Goal: Task Accomplishment & Management: Use online tool/utility

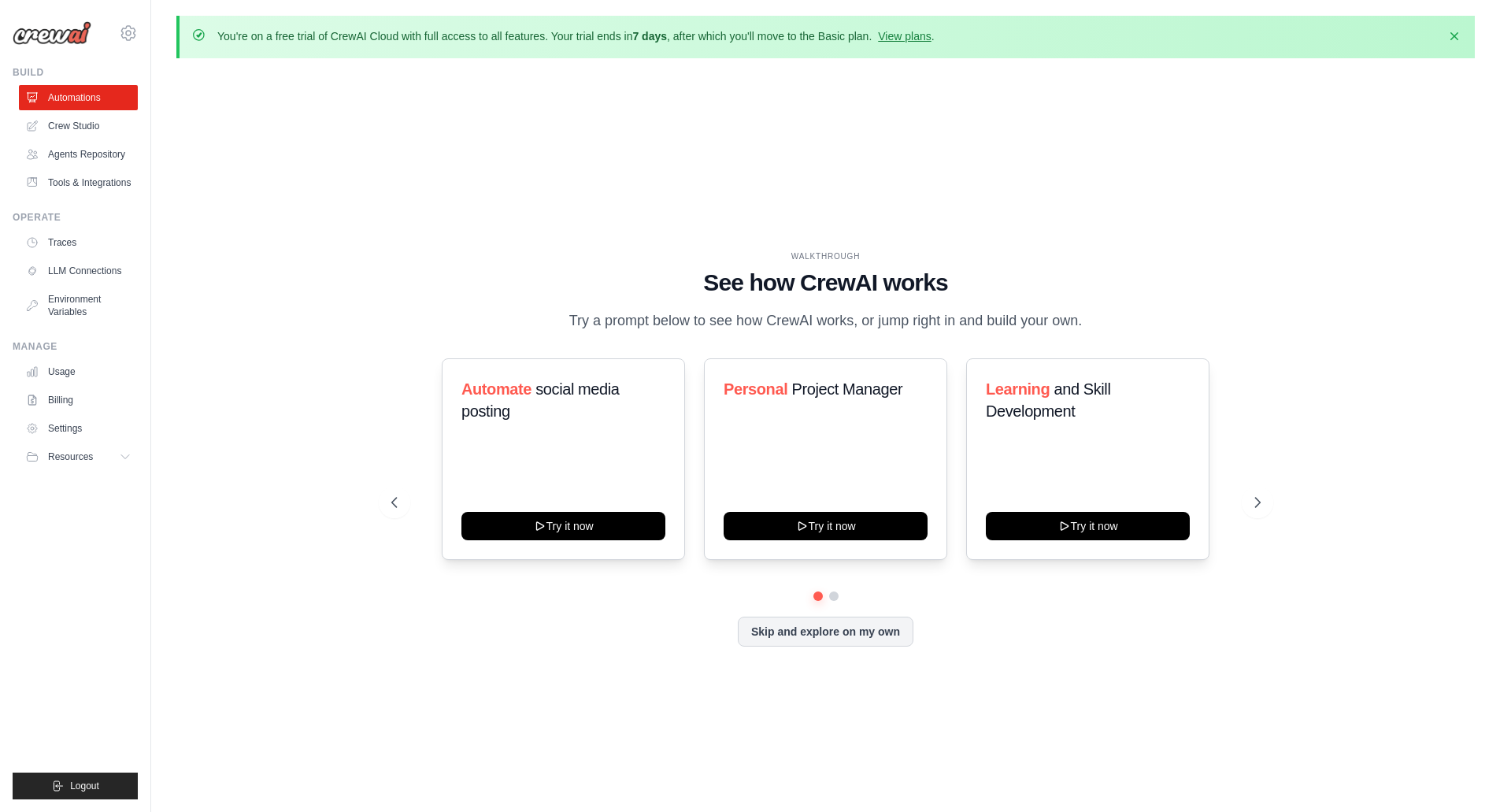
click at [492, 238] on div "WALKTHROUGH See how [PERSON_NAME] works Try a prompt below to see how [PERSON_N…" at bounding box center [826, 461] width 1299 height 780
click at [1246, 507] on button at bounding box center [1257, 502] width 32 height 32
click at [398, 509] on icon at bounding box center [393, 502] width 15 height 15
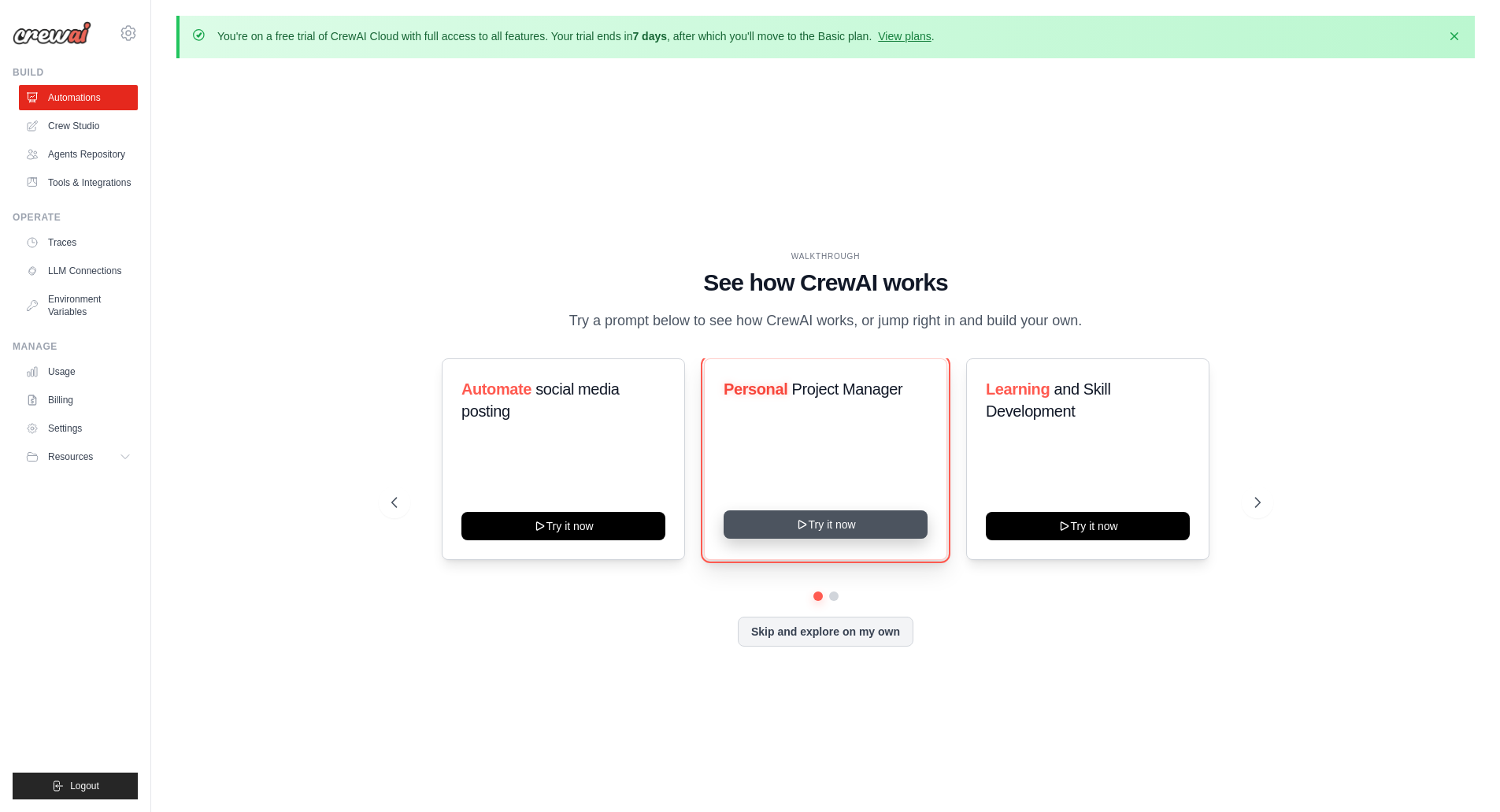
click at [729, 525] on button "Try it now" at bounding box center [826, 525] width 204 height 29
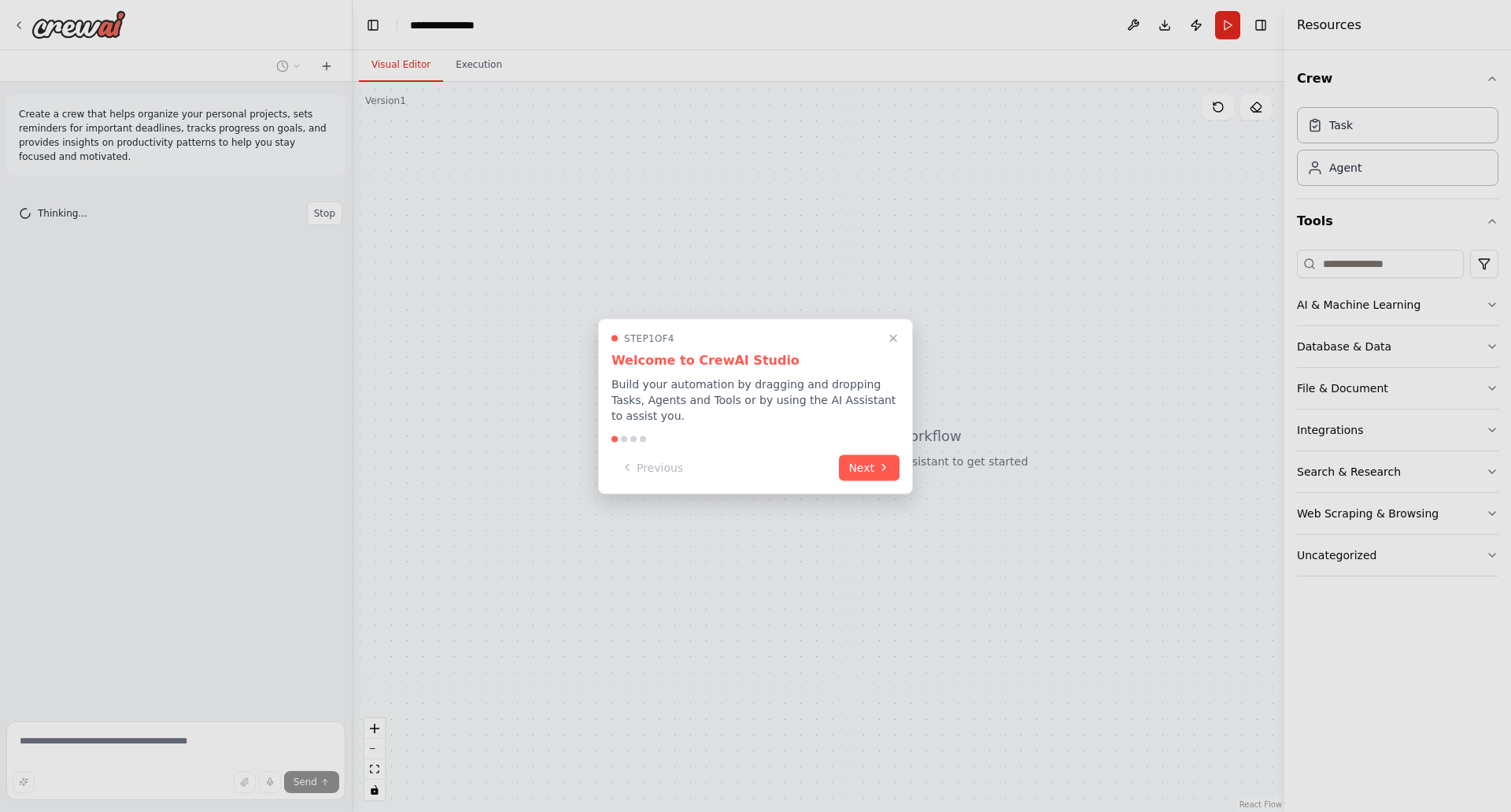
click at [645, 370] on h3 "Welcome to CrewAI Studio" at bounding box center [756, 360] width 288 height 19
click at [642, 402] on p "Build your automation by dragging and dropping Tasks, Agents and Tools or by us…" at bounding box center [756, 398] width 288 height 47
click at [726, 418] on div "Step 1 of 4 Welcome to CrewAI Studio Build your automation by dragging and drop…" at bounding box center [756, 405] width 315 height 175
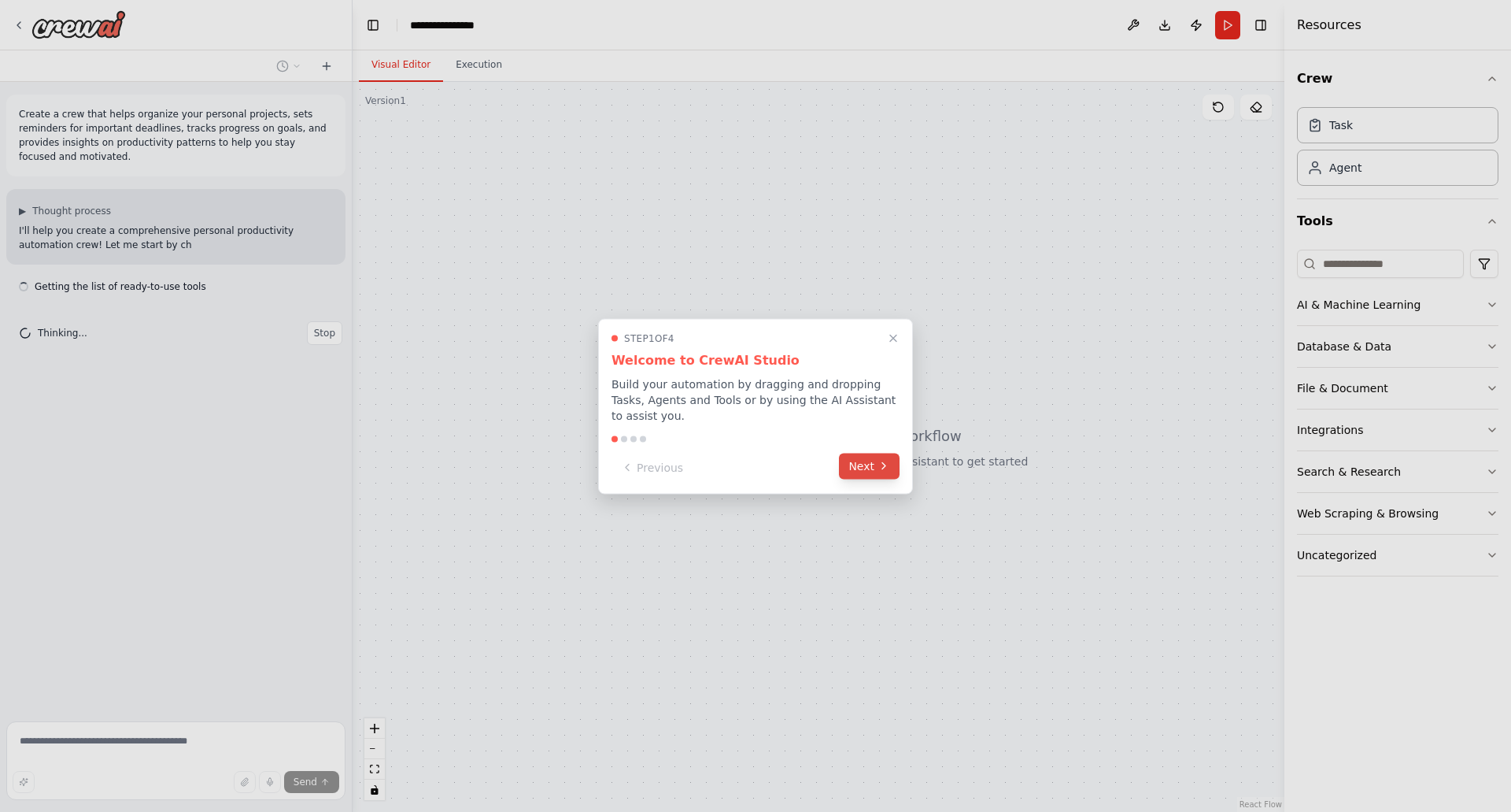
click at [866, 458] on button "Next" at bounding box center [868, 465] width 60 height 26
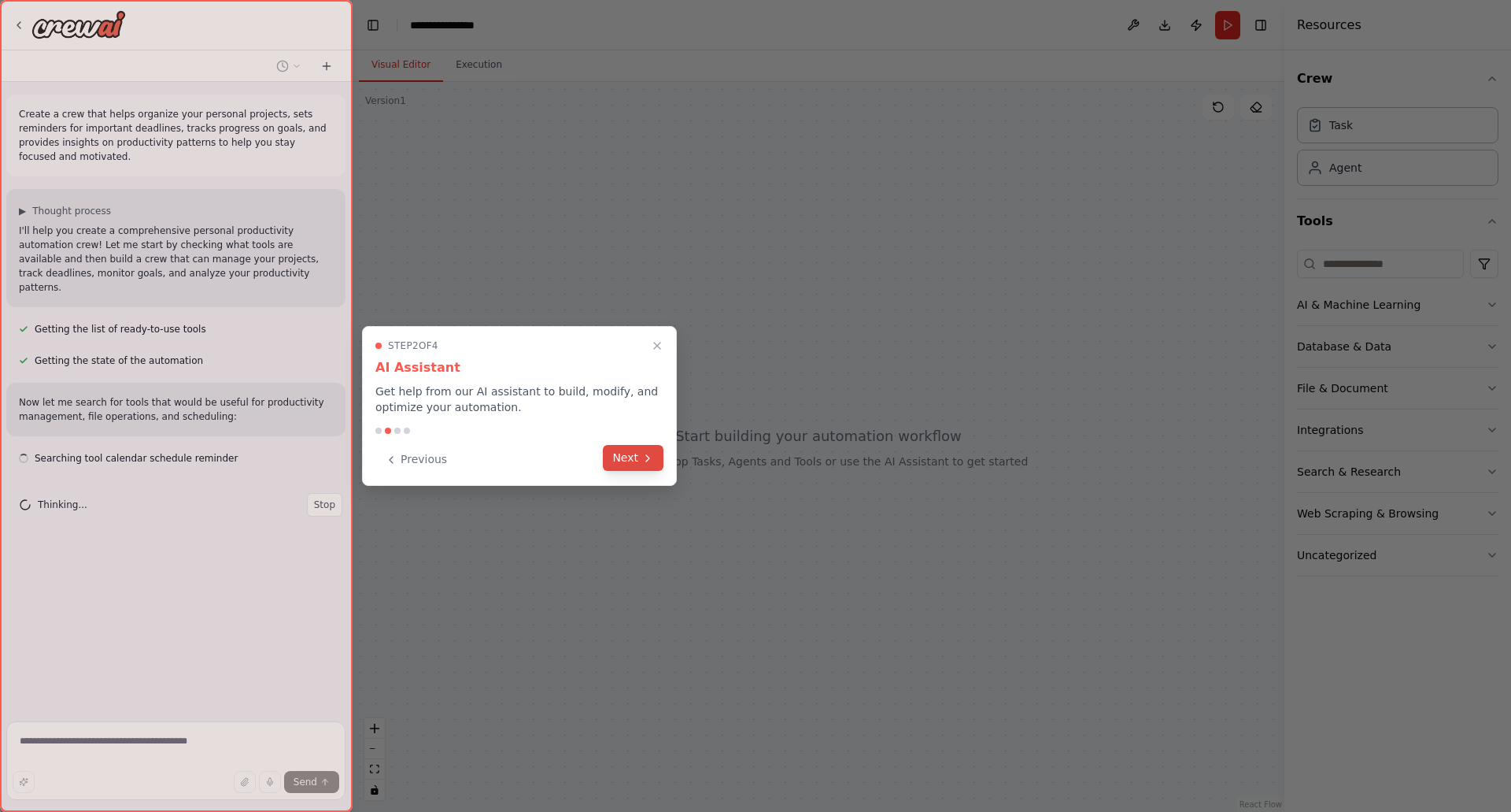
click at [621, 462] on button "Next" at bounding box center [633, 457] width 60 height 26
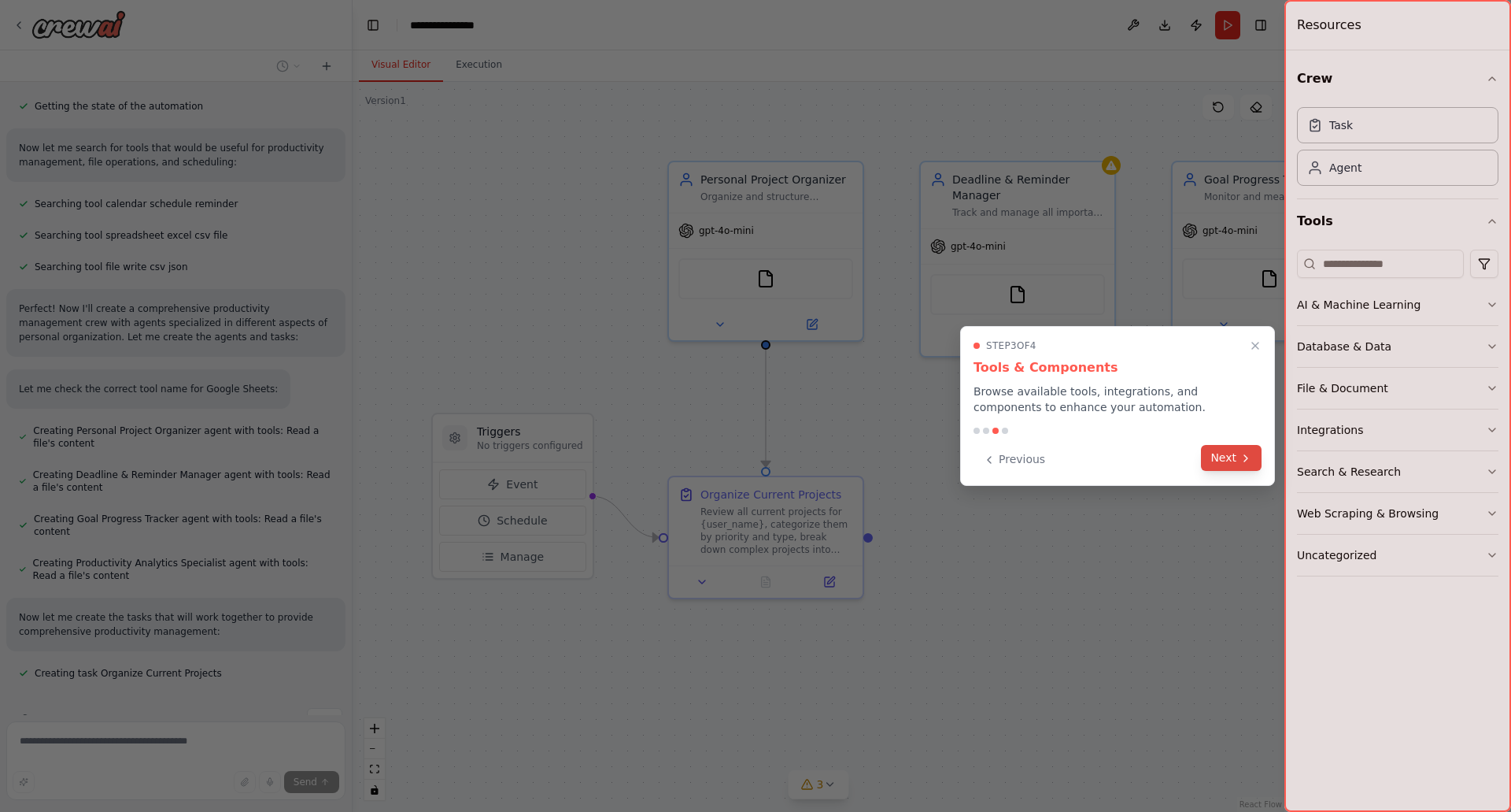
scroll to position [285, 0]
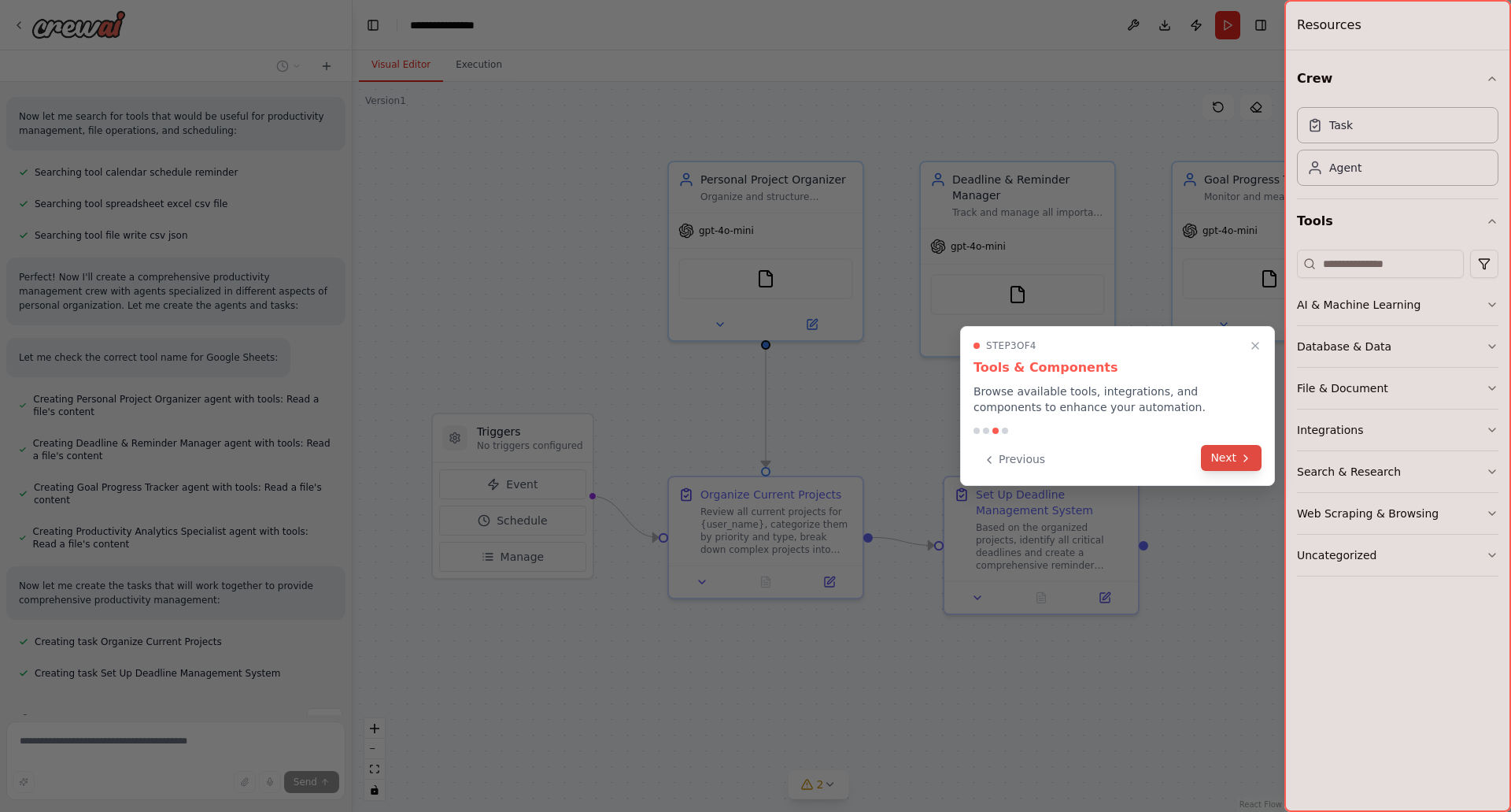
click at [1255, 469] on button "Next" at bounding box center [1231, 457] width 60 height 26
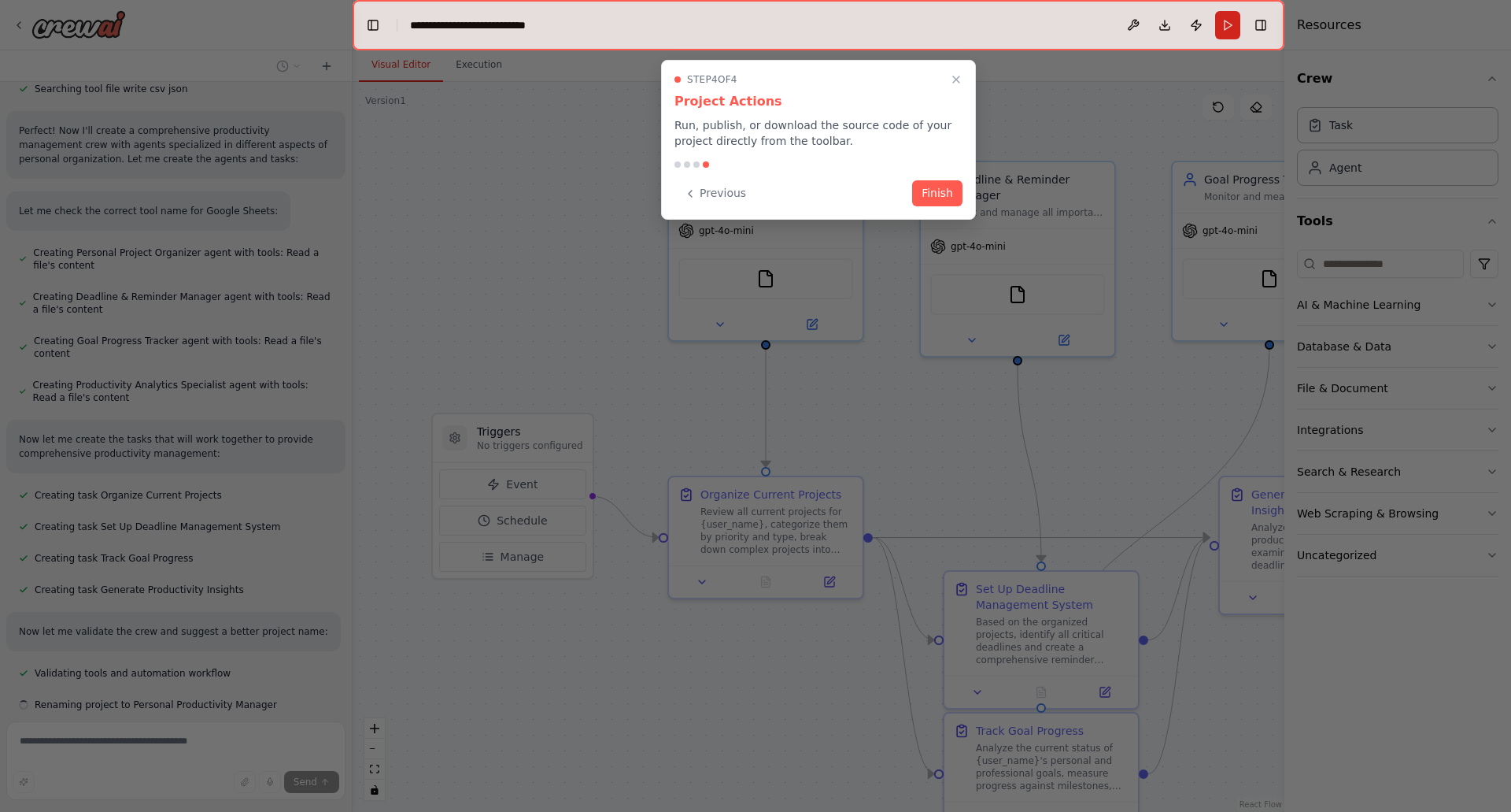
scroll to position [463, 0]
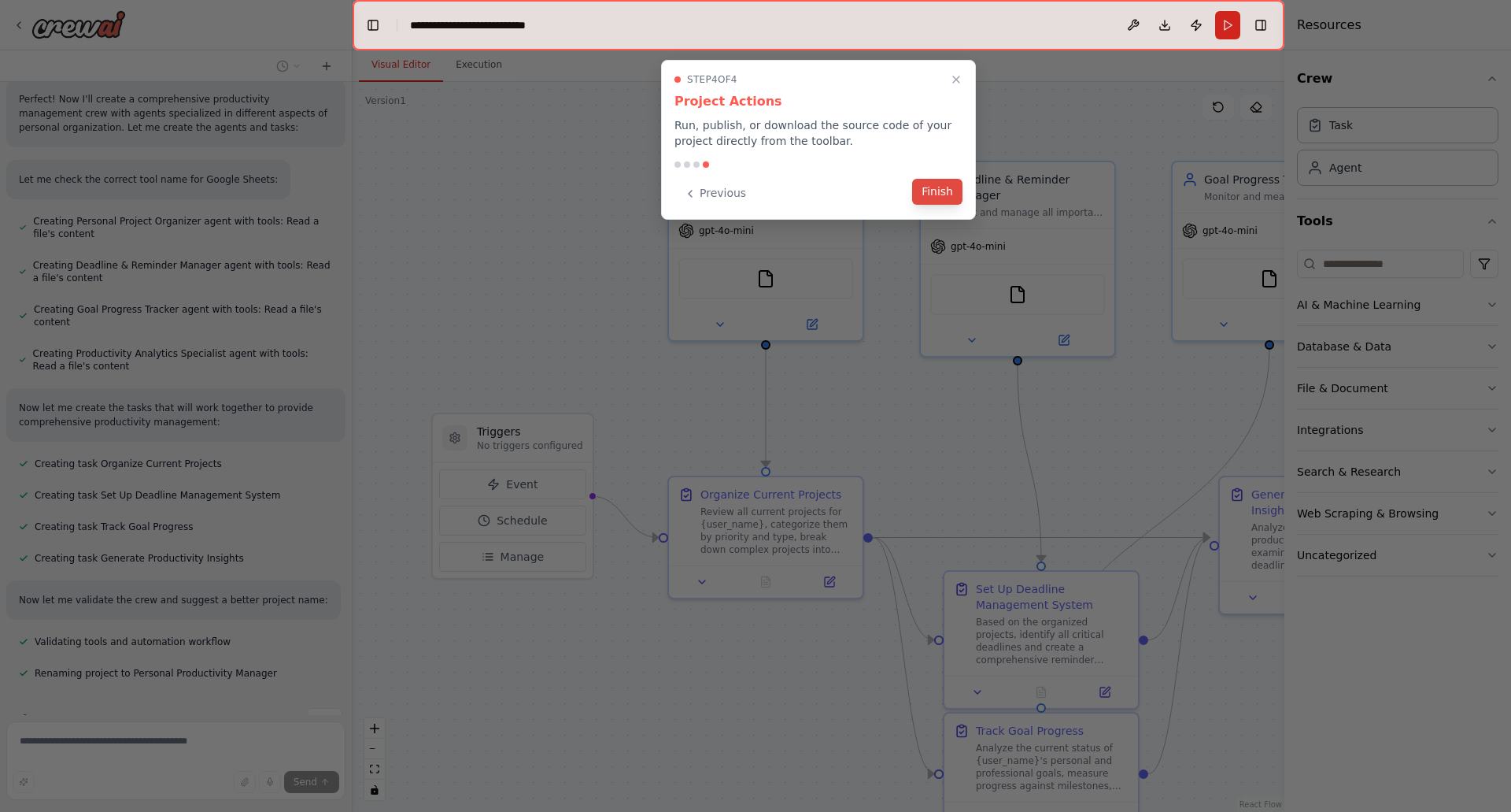
click at [951, 192] on button "Finish" at bounding box center [937, 192] width 51 height 26
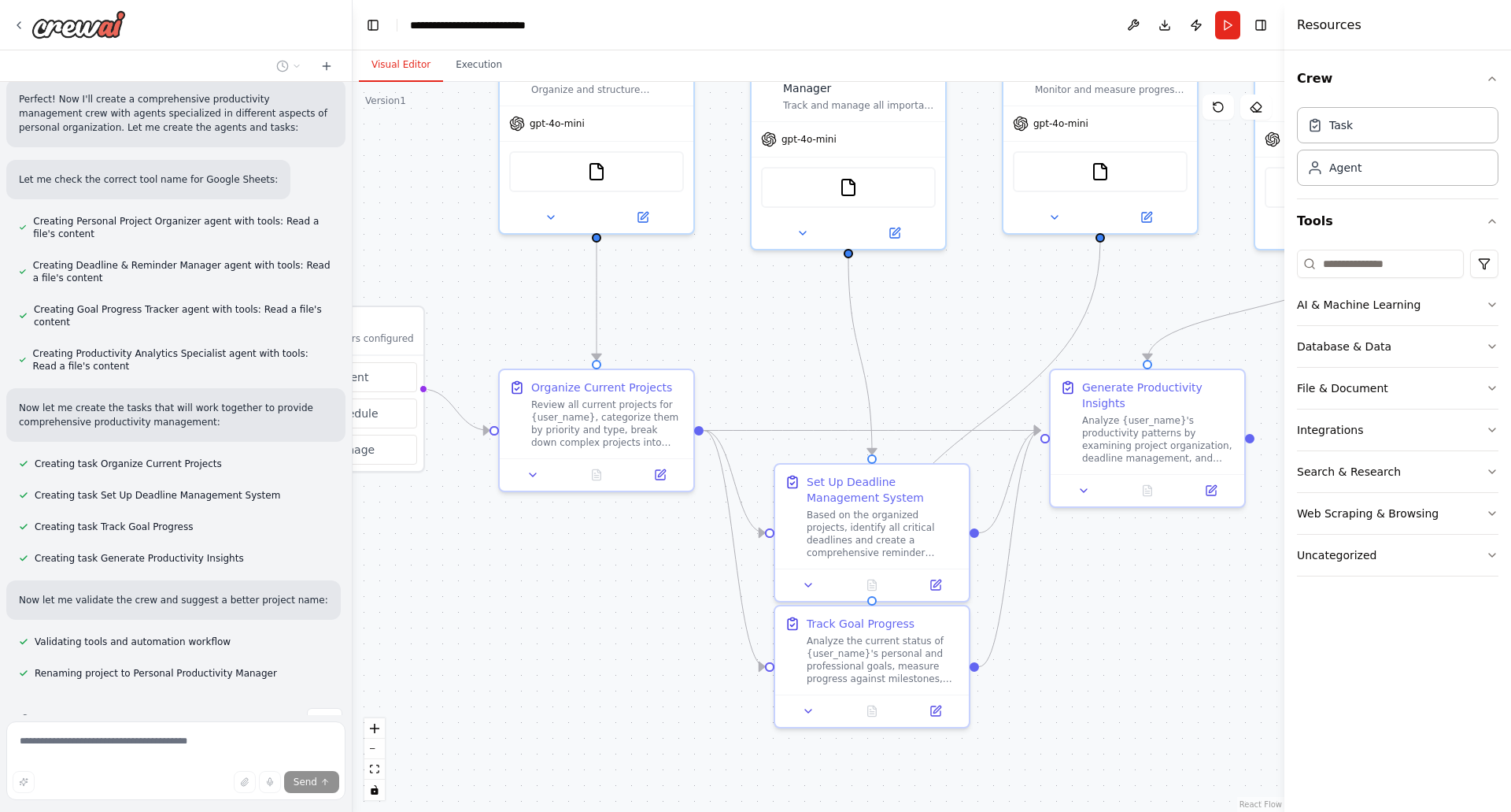
drag, startPoint x: 610, startPoint y: 593, endPoint x: 497, endPoint y: 542, distance: 124.0
click at [497, 542] on div ".deletable-edge-delete-btn { width: 20px; height: 20px; border: 0px solid #ffff…" at bounding box center [818, 447] width 932 height 730
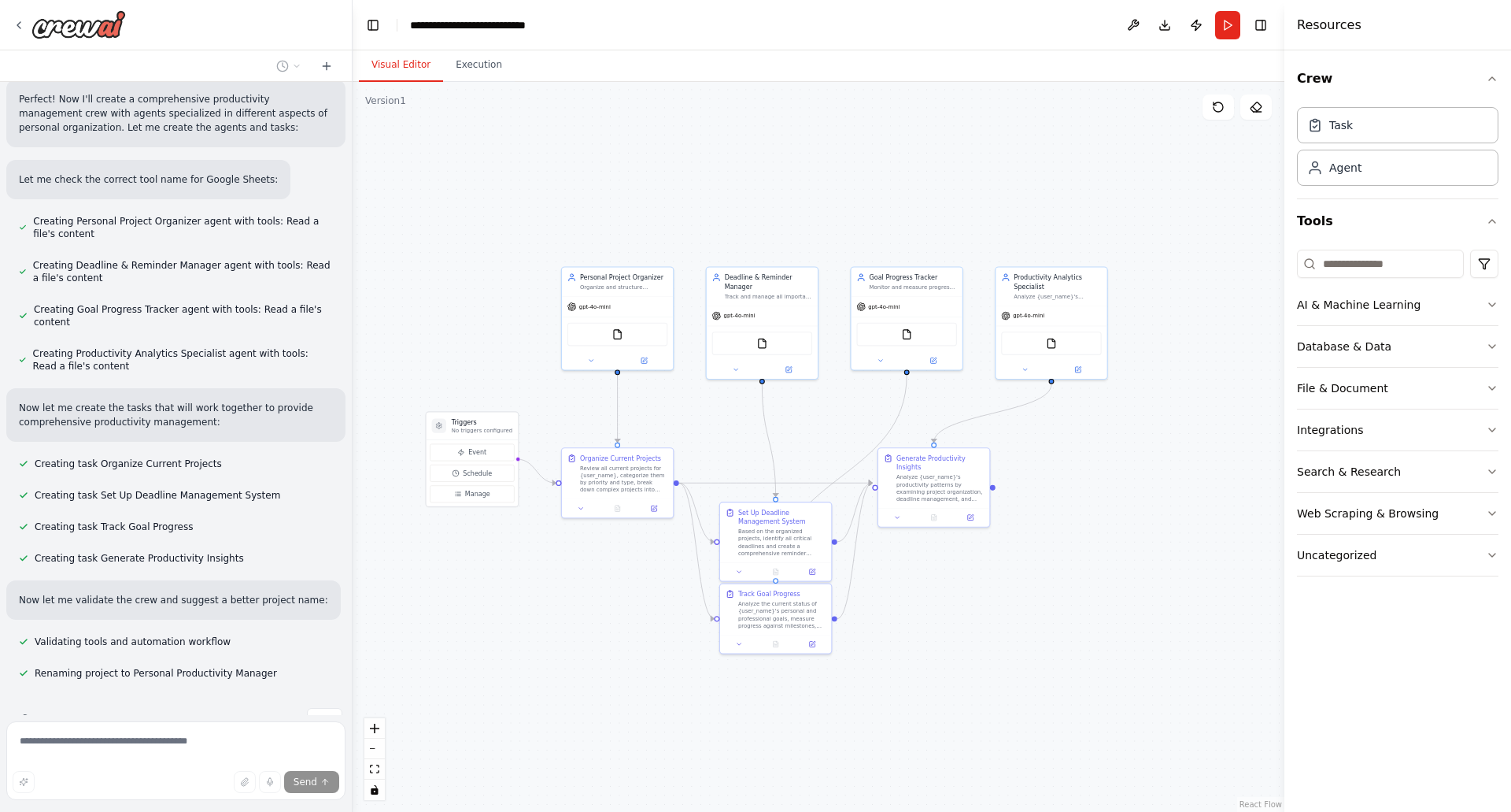
drag, startPoint x: 601, startPoint y: 585, endPoint x: 683, endPoint y: 578, distance: 82.3
click at [683, 578] on div ".deletable-edge-delete-btn { width: 20px; height: 20px; border: 0px solid #ffff…" at bounding box center [818, 447] width 932 height 730
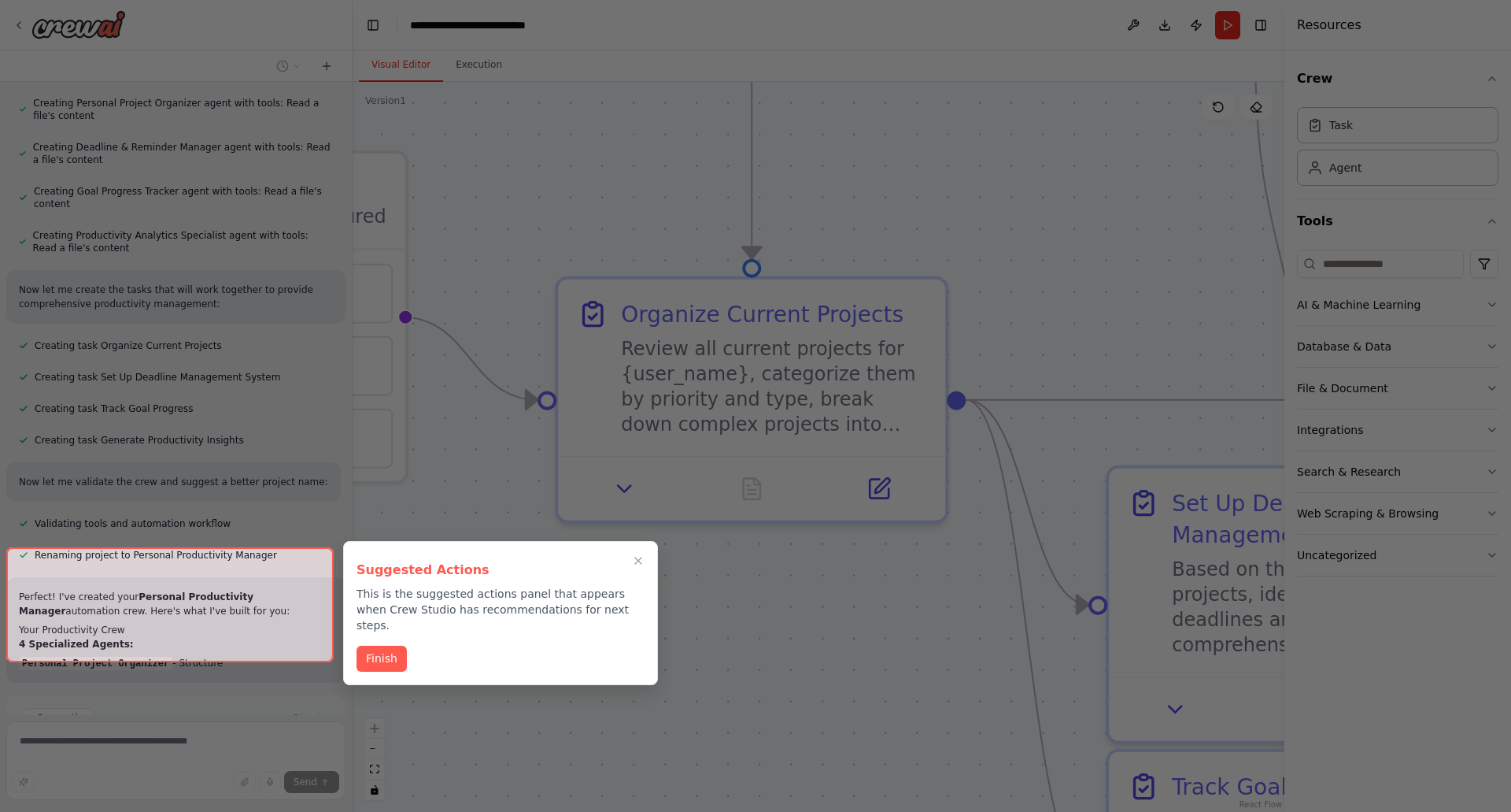
scroll to position [696, 0]
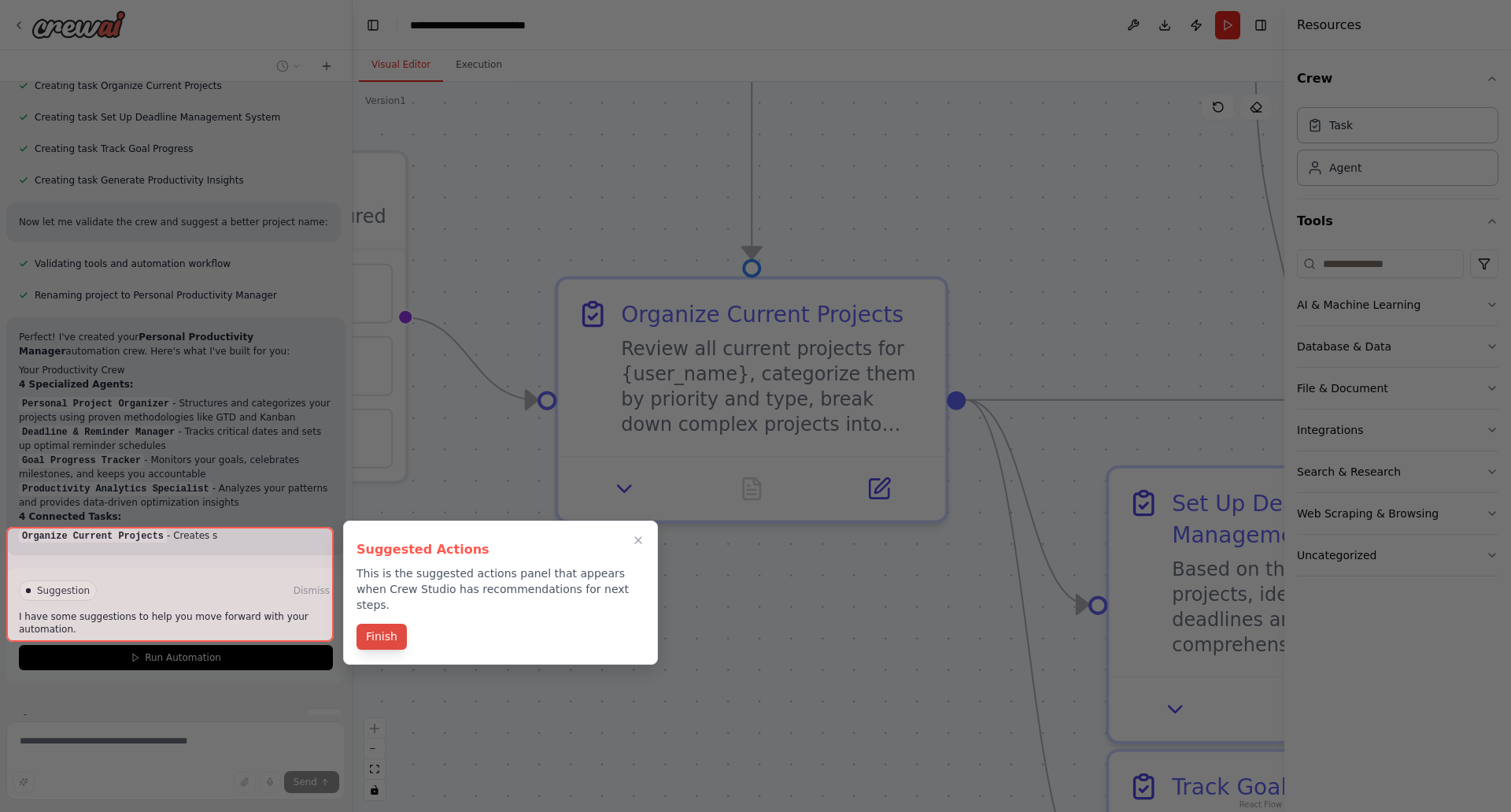
click at [386, 623] on button "Finish" at bounding box center [381, 636] width 51 height 26
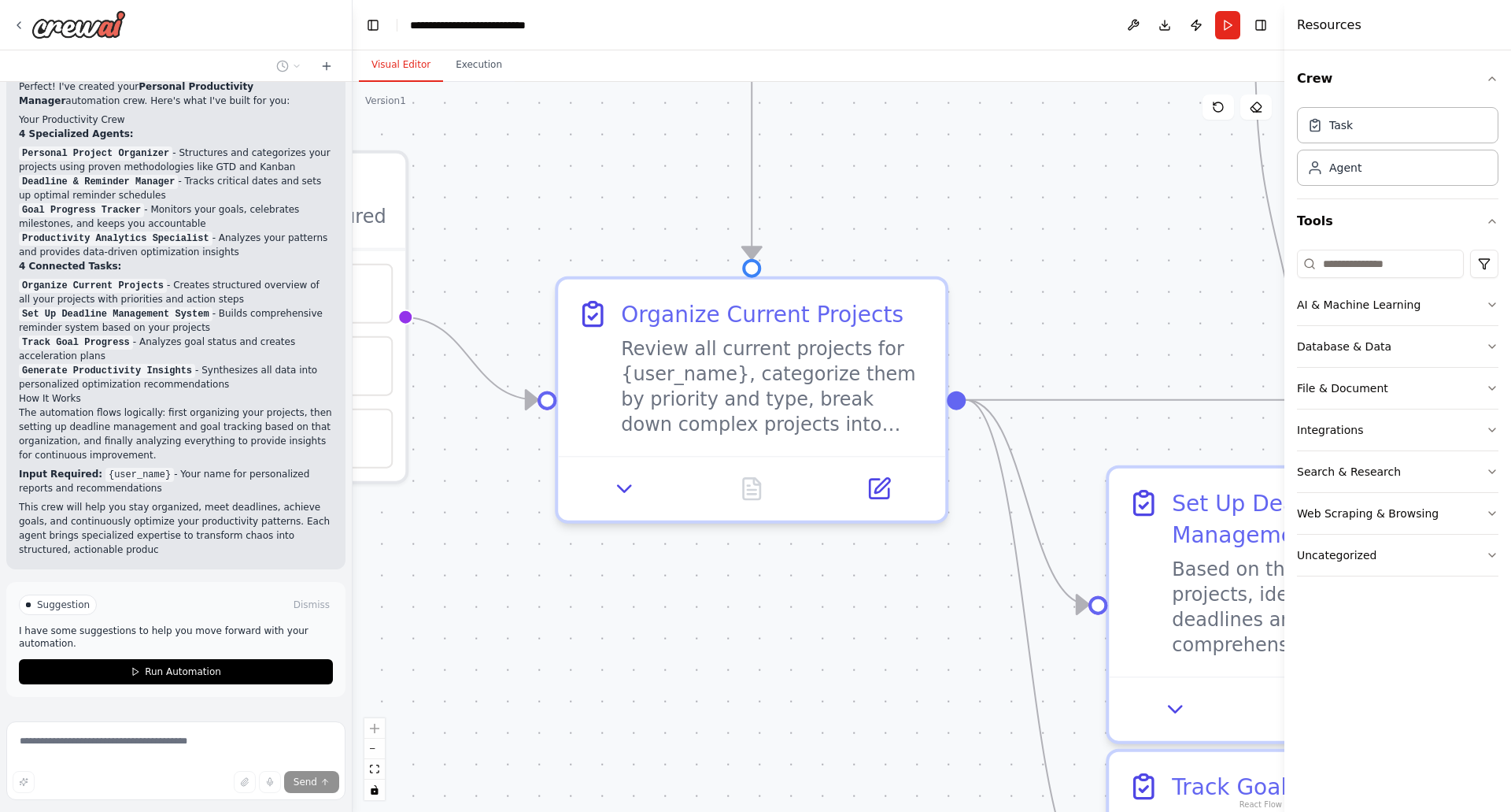
scroll to position [1106, 0]
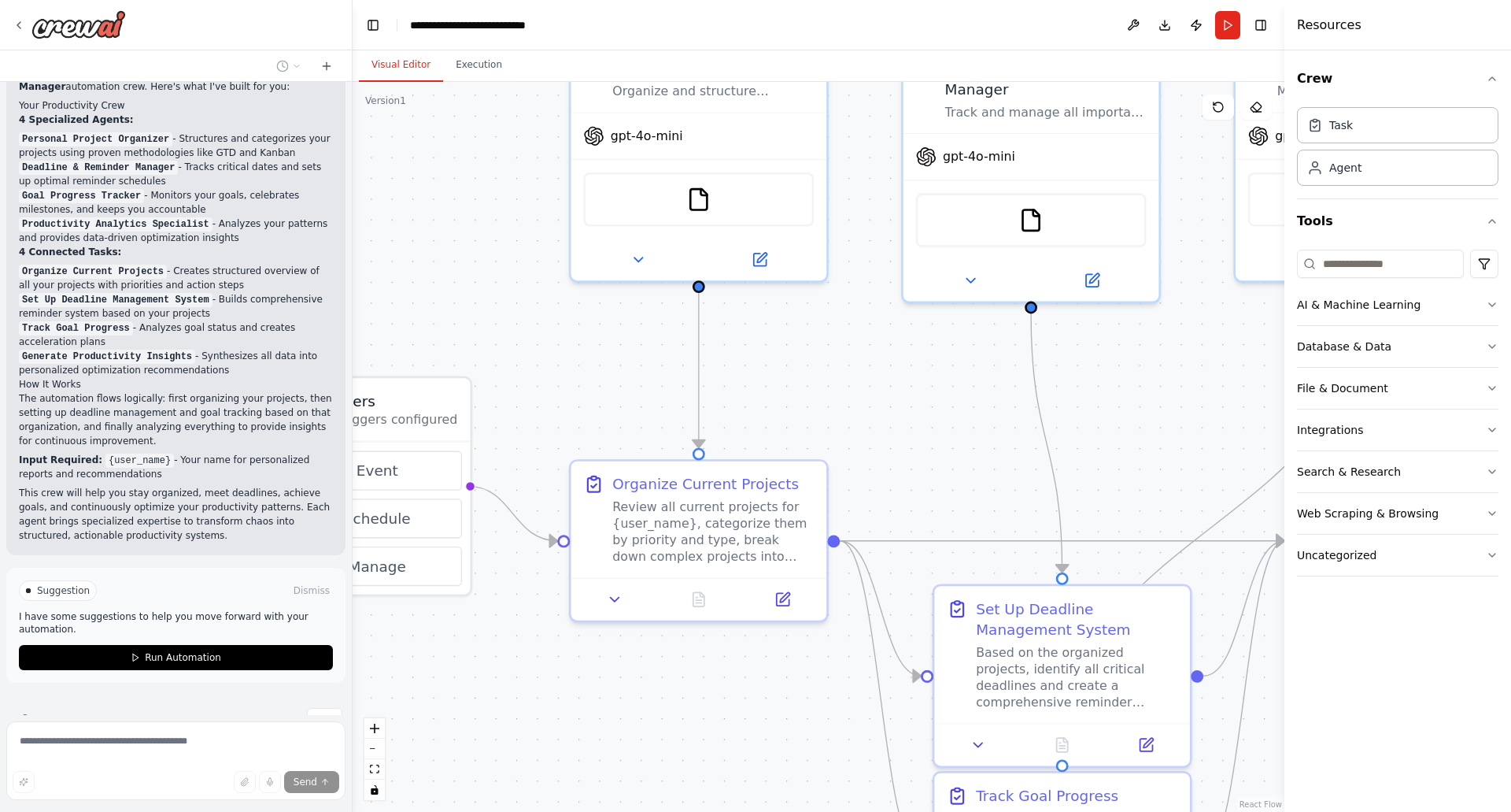
drag, startPoint x: 880, startPoint y: 283, endPoint x: 791, endPoint y: 368, distance: 123.1
click at [791, 368] on div ".deletable-edge-delete-btn { width: 20px; height: 20px; border: 0px solid #ffff…" at bounding box center [818, 447] width 932 height 730
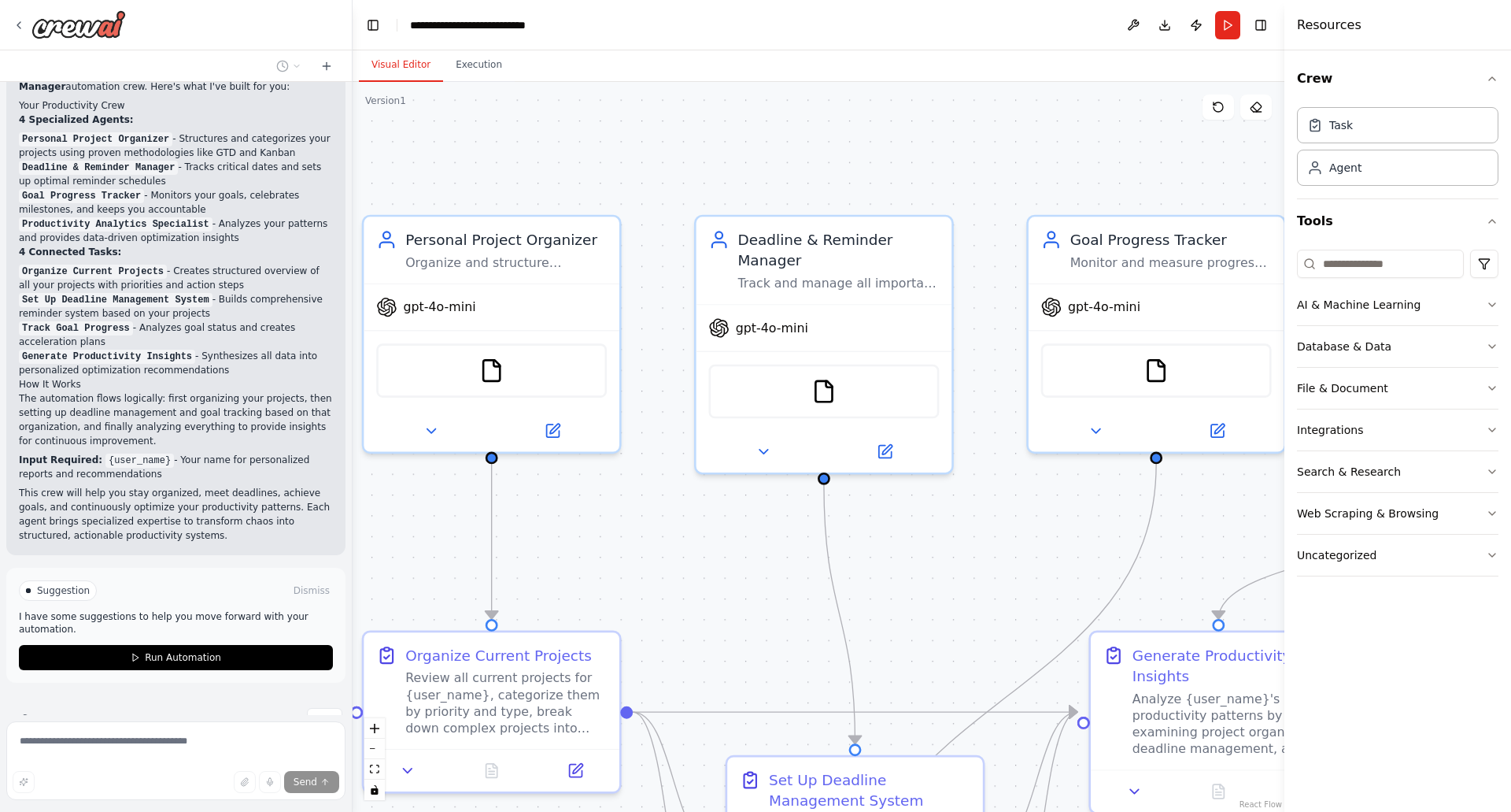
drag, startPoint x: 814, startPoint y: 355, endPoint x: 550, endPoint y: 524, distance: 313.5
click at [550, 524] on div ".deletable-edge-delete-btn { width: 20px; height: 20px; border: 0px solid #ffff…" at bounding box center [818, 447] width 932 height 730
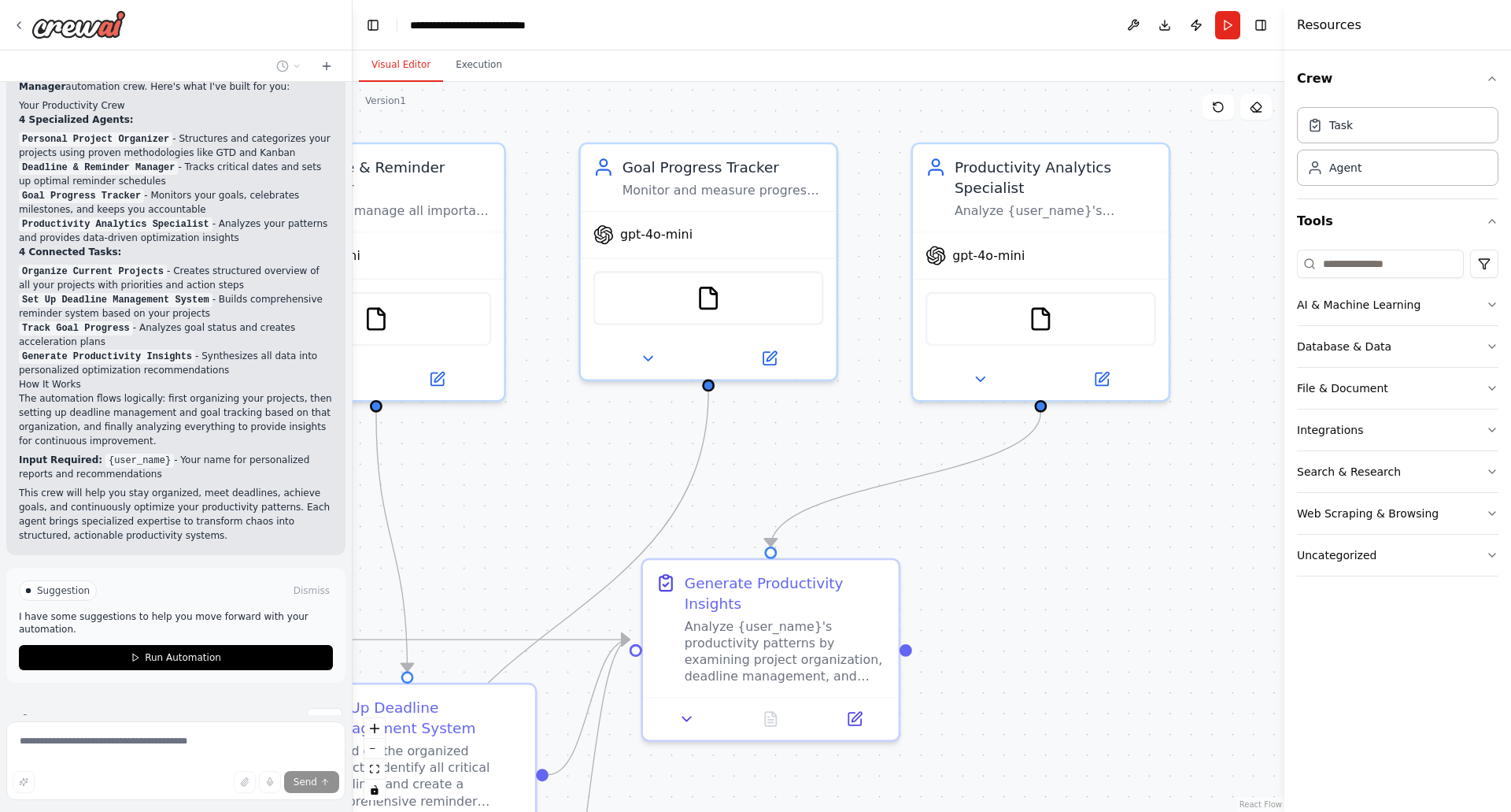
drag, startPoint x: 946, startPoint y: 530, endPoint x: 598, endPoint y: 466, distance: 353.8
click at [598, 466] on div ".deletable-edge-delete-btn { width: 20px; height: 20px; border: 0px solid #ffff…" at bounding box center [818, 447] width 932 height 730
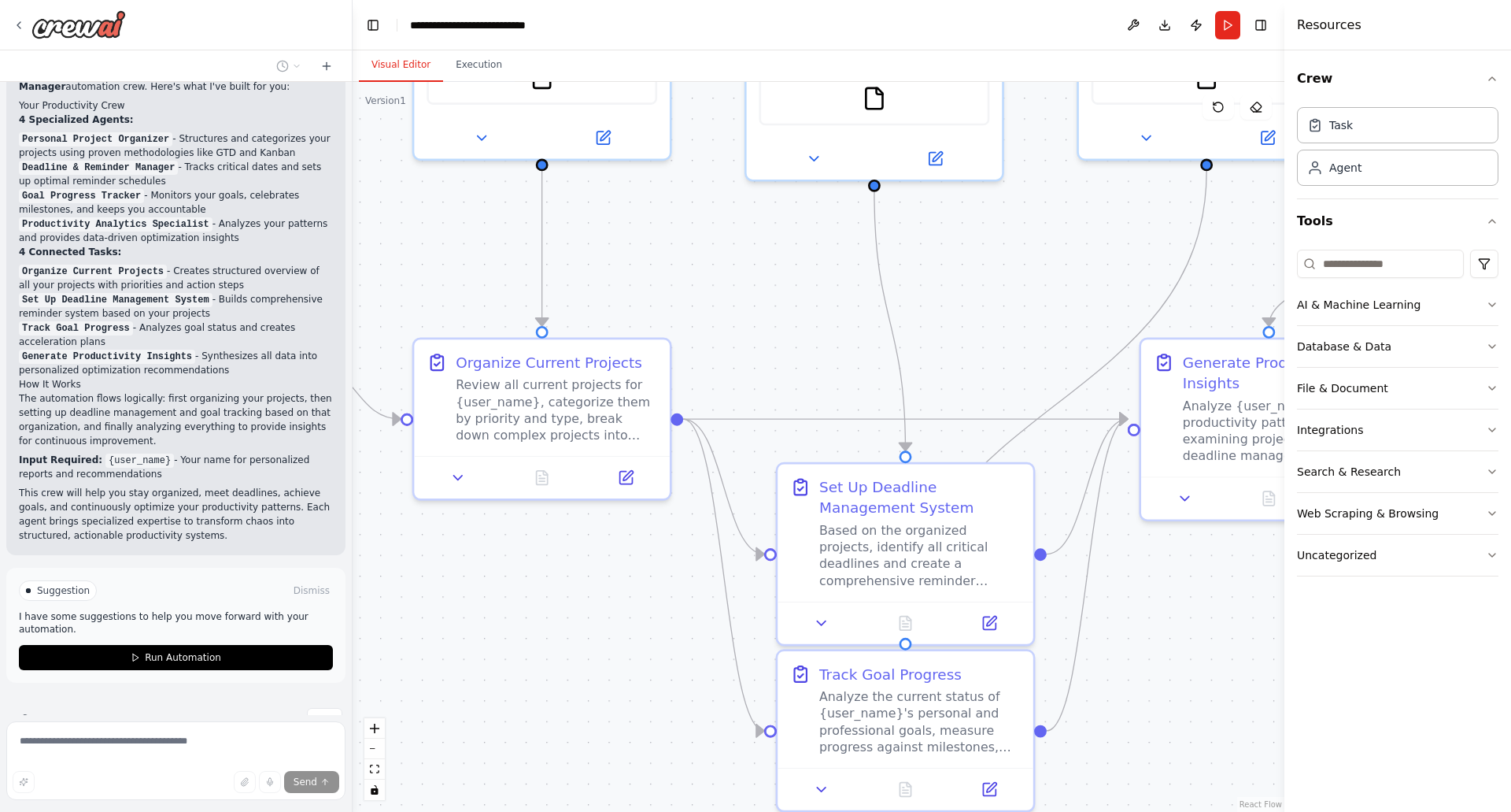
drag, startPoint x: 471, startPoint y: 566, endPoint x: 1025, endPoint y: 289, distance: 619.4
click at [1025, 289] on div ".deletable-edge-delete-btn { width: 20px; height: 20px; border: 0px solid #ffff…" at bounding box center [818, 447] width 932 height 730
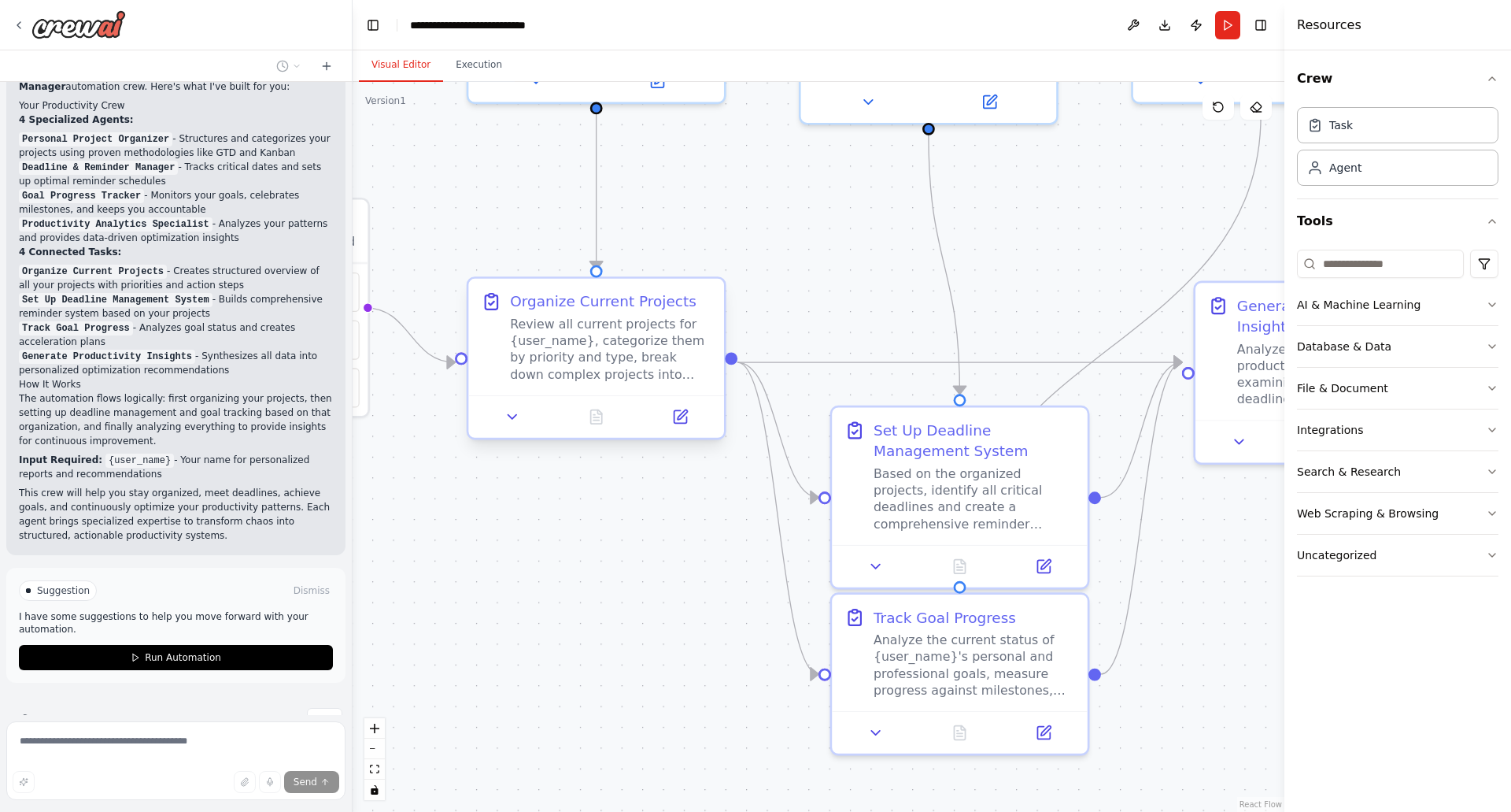
click at [613, 356] on div "Review all current projects for {user_name}, categorize them by priority and ty…" at bounding box center [611, 349] width 201 height 66
click at [520, 428] on button at bounding box center [512, 417] width 72 height 25
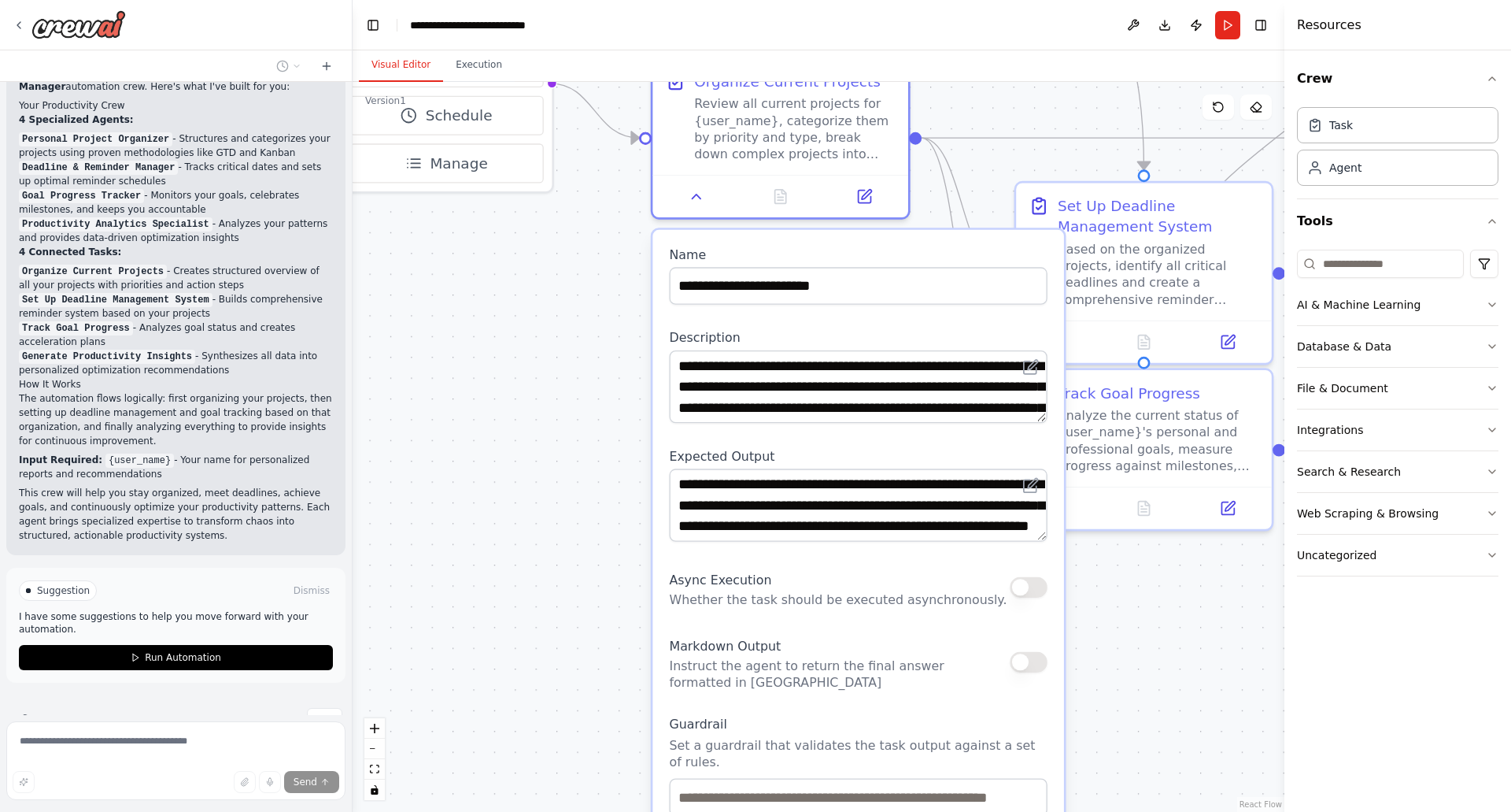
drag, startPoint x: 857, startPoint y: 261, endPoint x: 1033, endPoint y: 54, distance: 271.7
click at [1033, 54] on div "Visual Editor Execution Version 1 Show Tools Hide Agents .deletable-edge-delete…" at bounding box center [818, 431] width 932 height 761
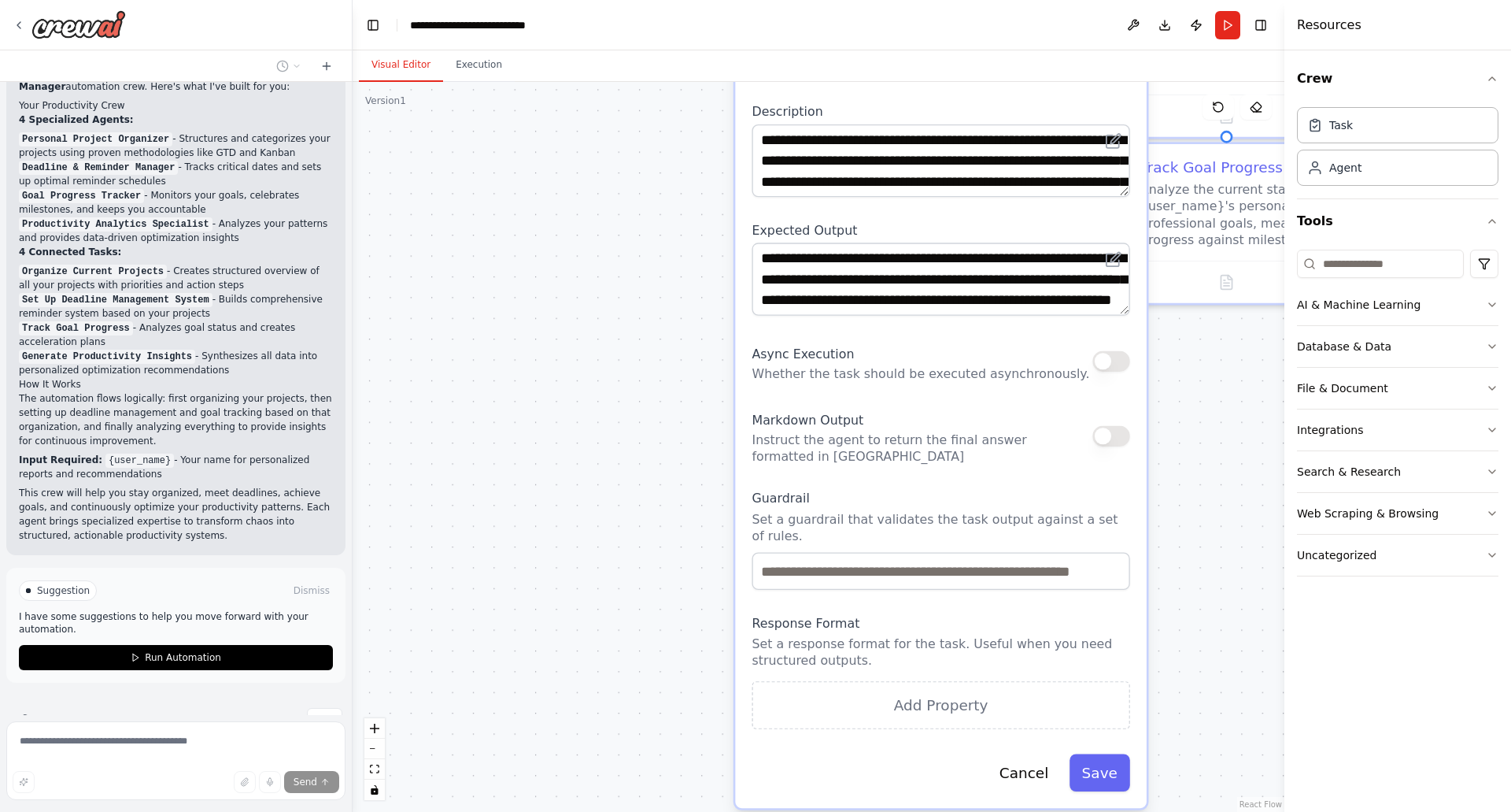
drag, startPoint x: 619, startPoint y: 414, endPoint x: 679, endPoint y: 206, distance: 216.5
click at [681, 205] on div ".deletable-edge-delete-btn { width: 20px; height: 20px; border: 0px solid #ffff…" at bounding box center [818, 447] width 932 height 730
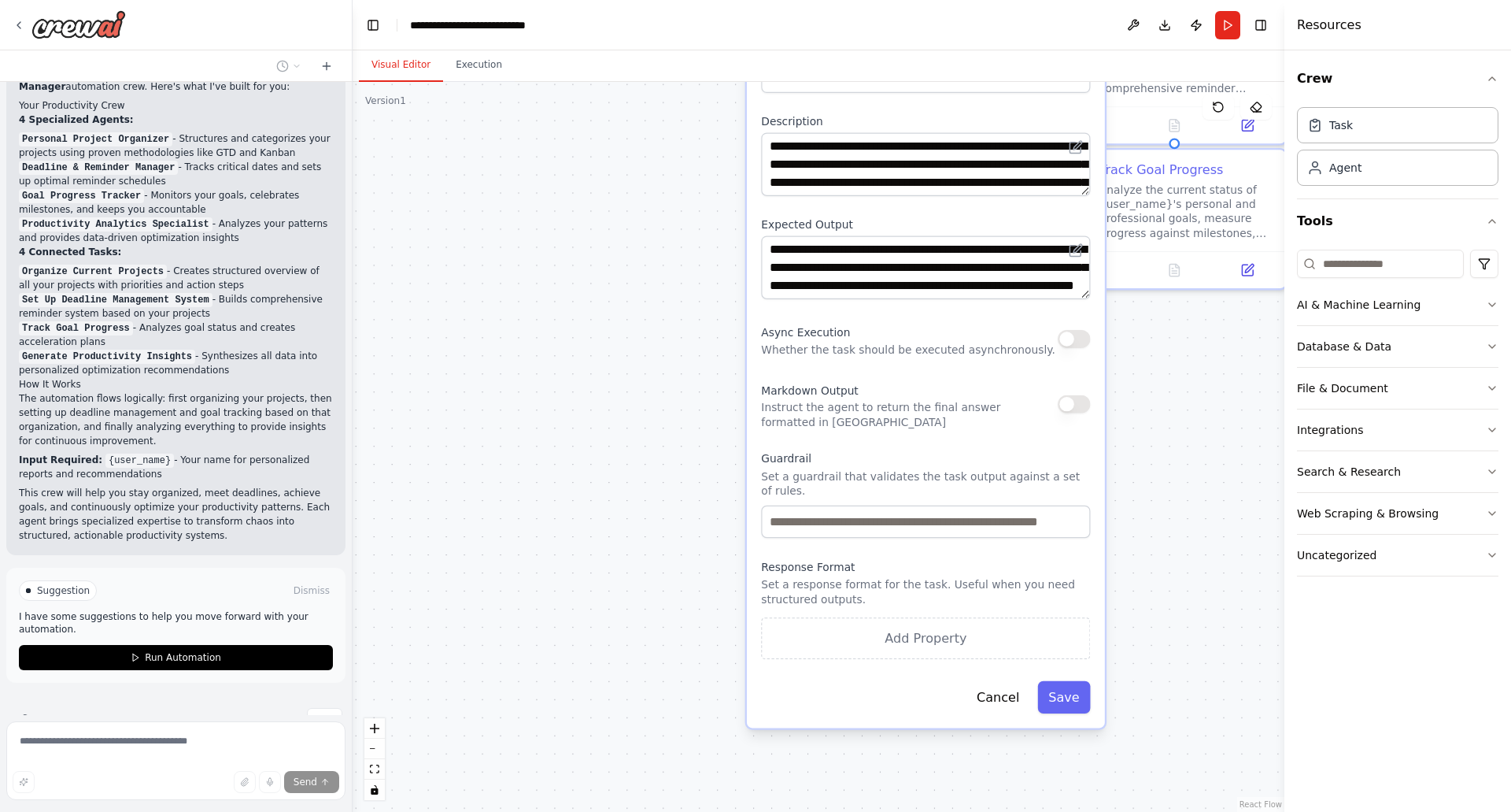
click at [562, 400] on div ".deletable-edge-delete-btn { width: 20px; height: 20px; border: 0px solid #ffff…" at bounding box center [818, 447] width 932 height 730
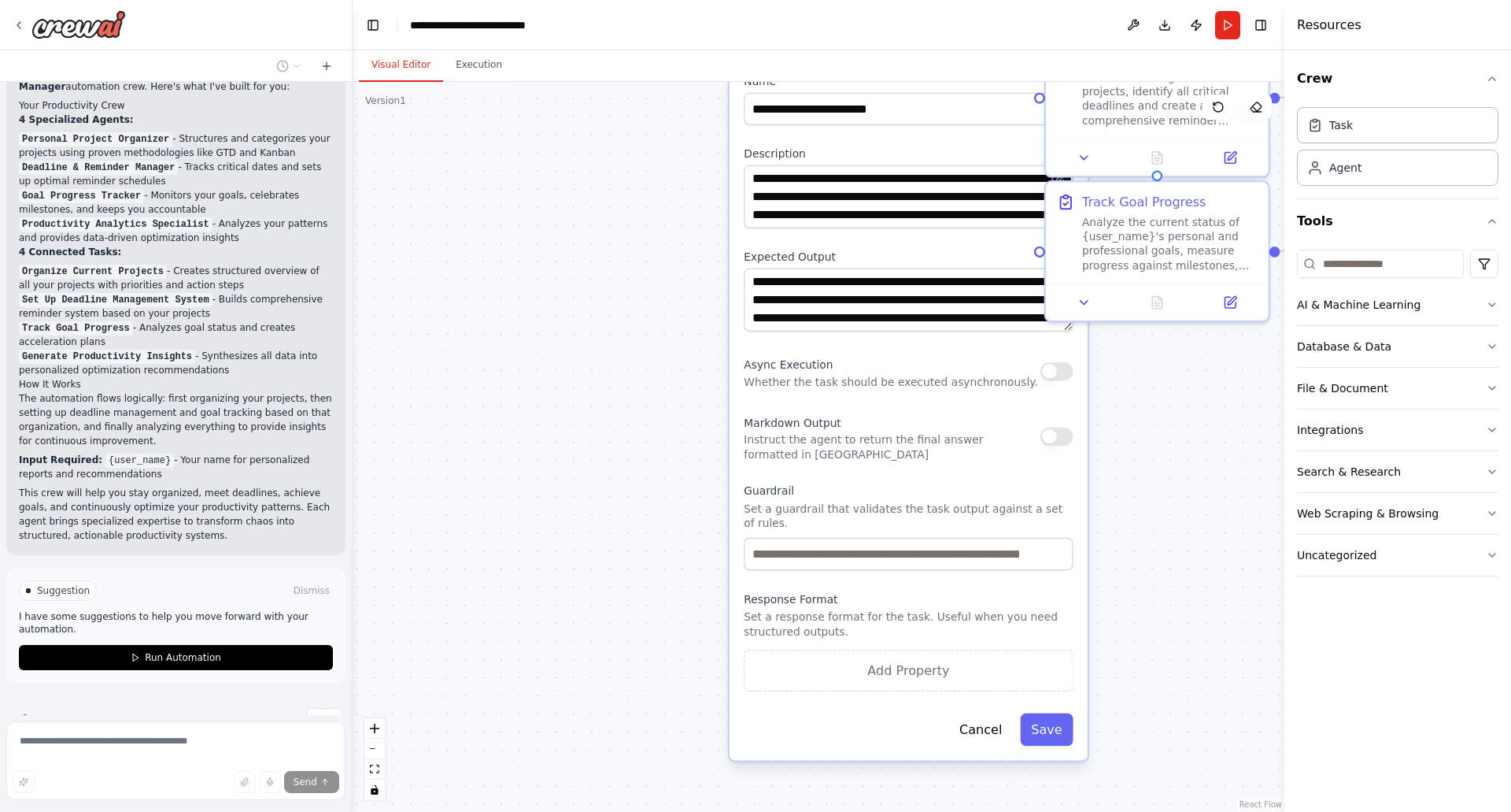
drag, startPoint x: 651, startPoint y: 365, endPoint x: 485, endPoint y: 522, distance: 228.5
click at [486, 522] on div ".deletable-edge-delete-btn { width: 20px; height: 20px; border: 0px solid #ffff…" at bounding box center [818, 447] width 932 height 730
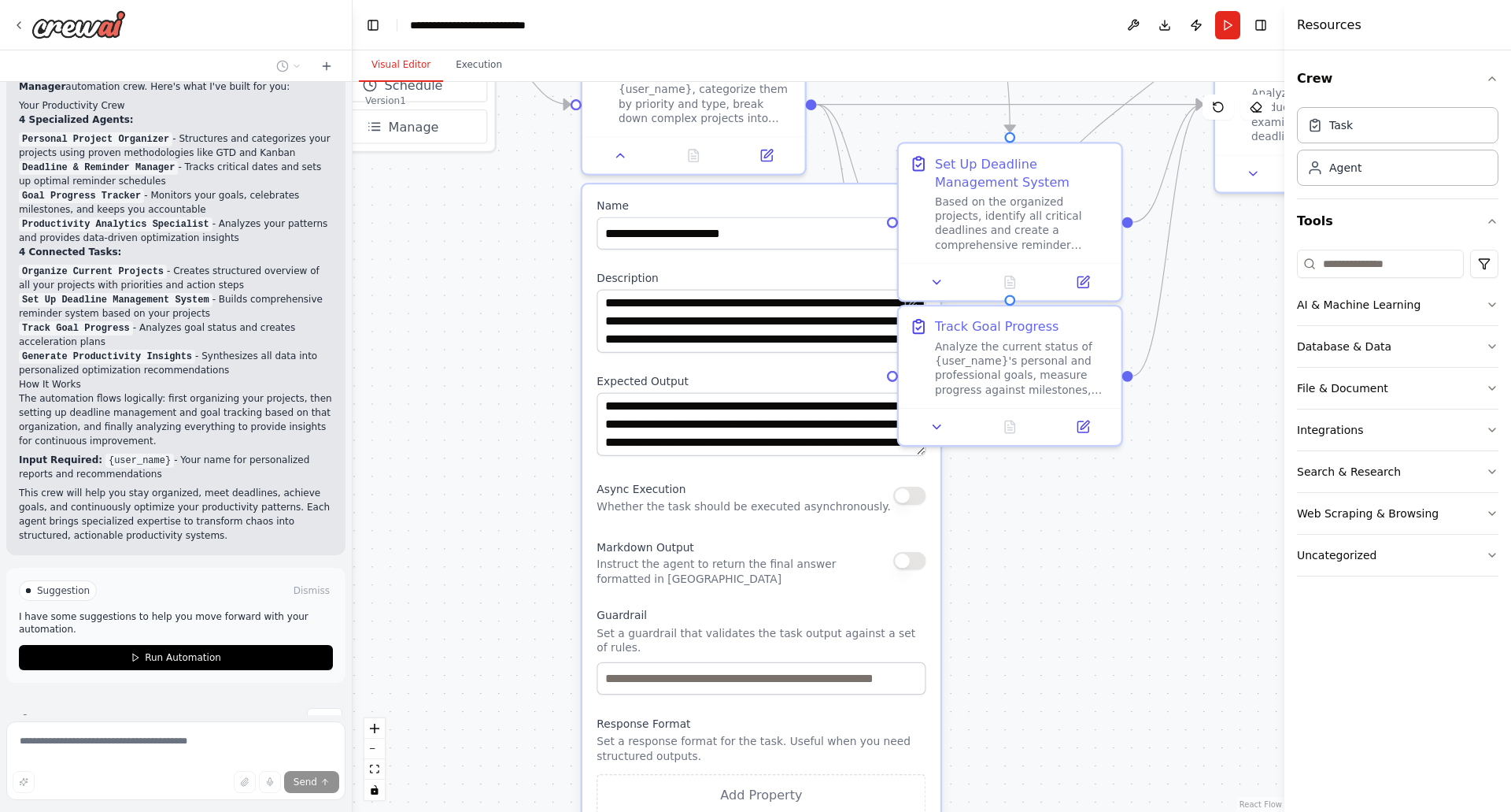
drag, startPoint x: 516, startPoint y: 480, endPoint x: 424, endPoint y: 508, distance: 96.2
click at [424, 508] on div ".deletable-edge-delete-btn { width: 20px; height: 20px; border: 0px solid #ffff…" at bounding box center [818, 447] width 932 height 730
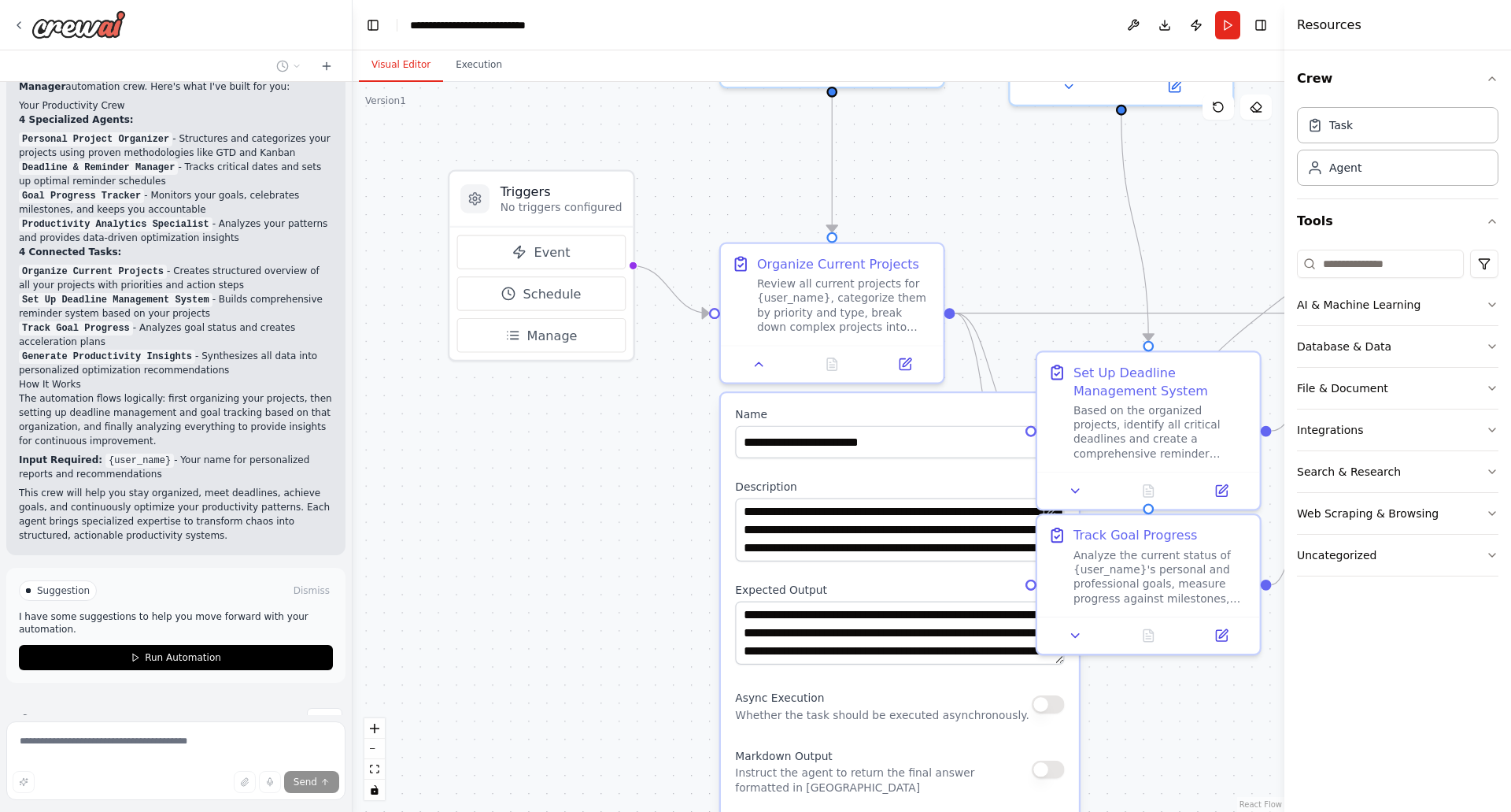
drag, startPoint x: 533, startPoint y: 352, endPoint x: 671, endPoint y: 560, distance: 249.6
click at [671, 560] on div ".deletable-edge-delete-btn { width: 20px; height: 20px; border: 0px solid #ffff…" at bounding box center [818, 447] width 932 height 730
click at [555, 256] on span "Event" at bounding box center [553, 252] width 36 height 18
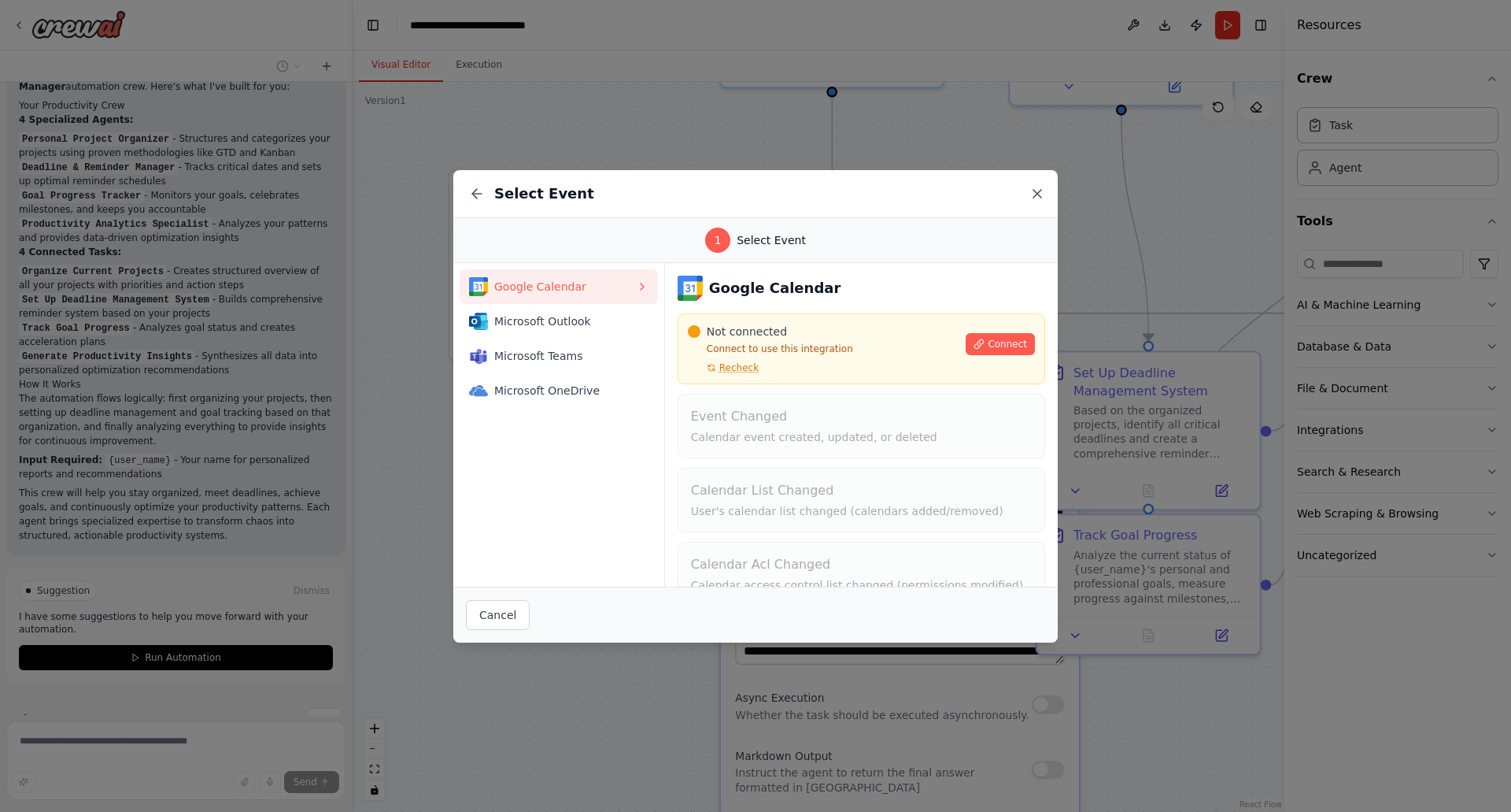
click at [1034, 189] on icon at bounding box center [1037, 193] width 15 height 15
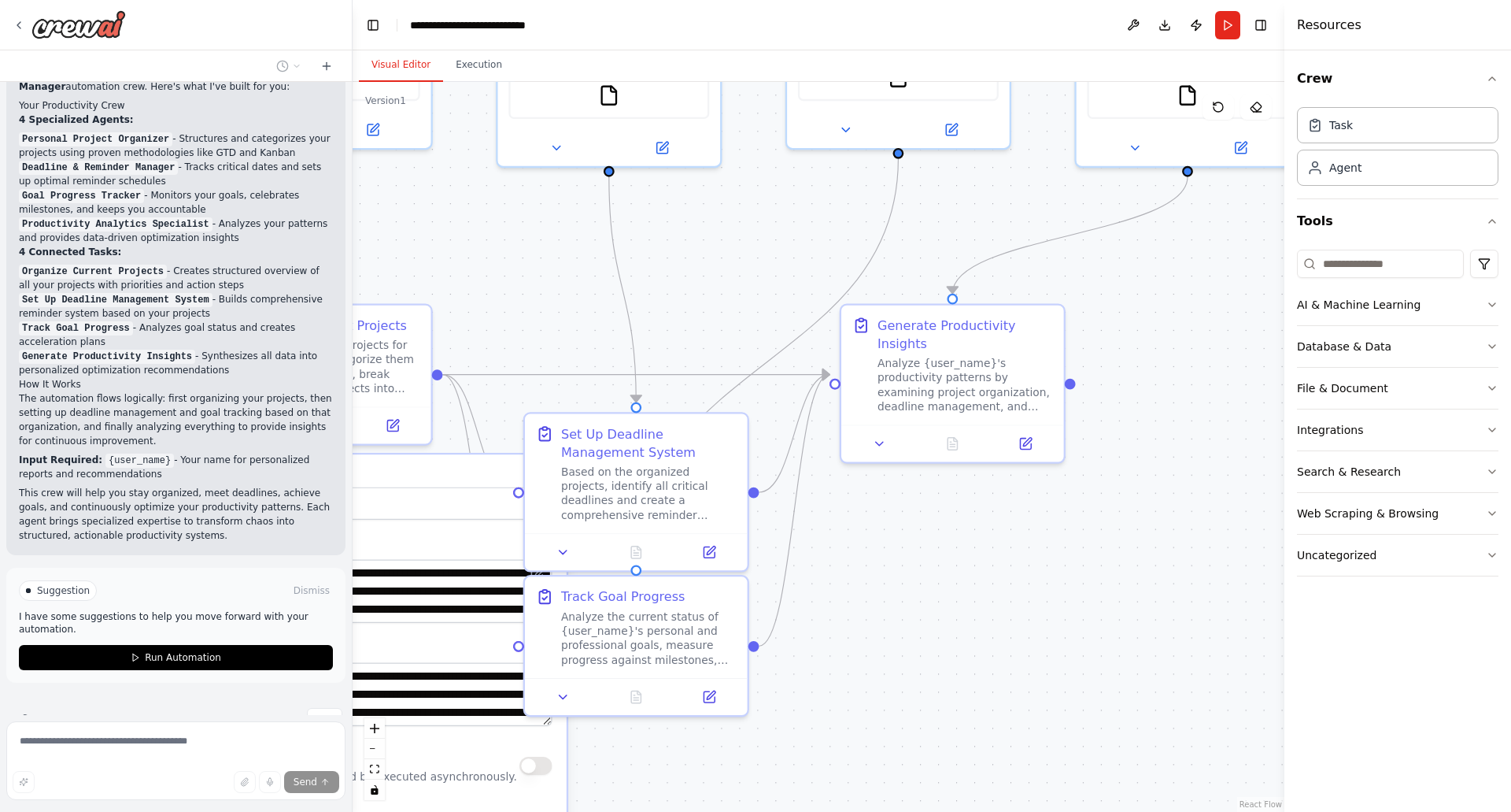
drag, startPoint x: 763, startPoint y: 253, endPoint x: 512, endPoint y: 266, distance: 251.3
click at [512, 266] on div ".deletable-edge-delete-btn { width: 20px; height: 20px; border: 0px solid #ffff…" at bounding box center [818, 447] width 932 height 730
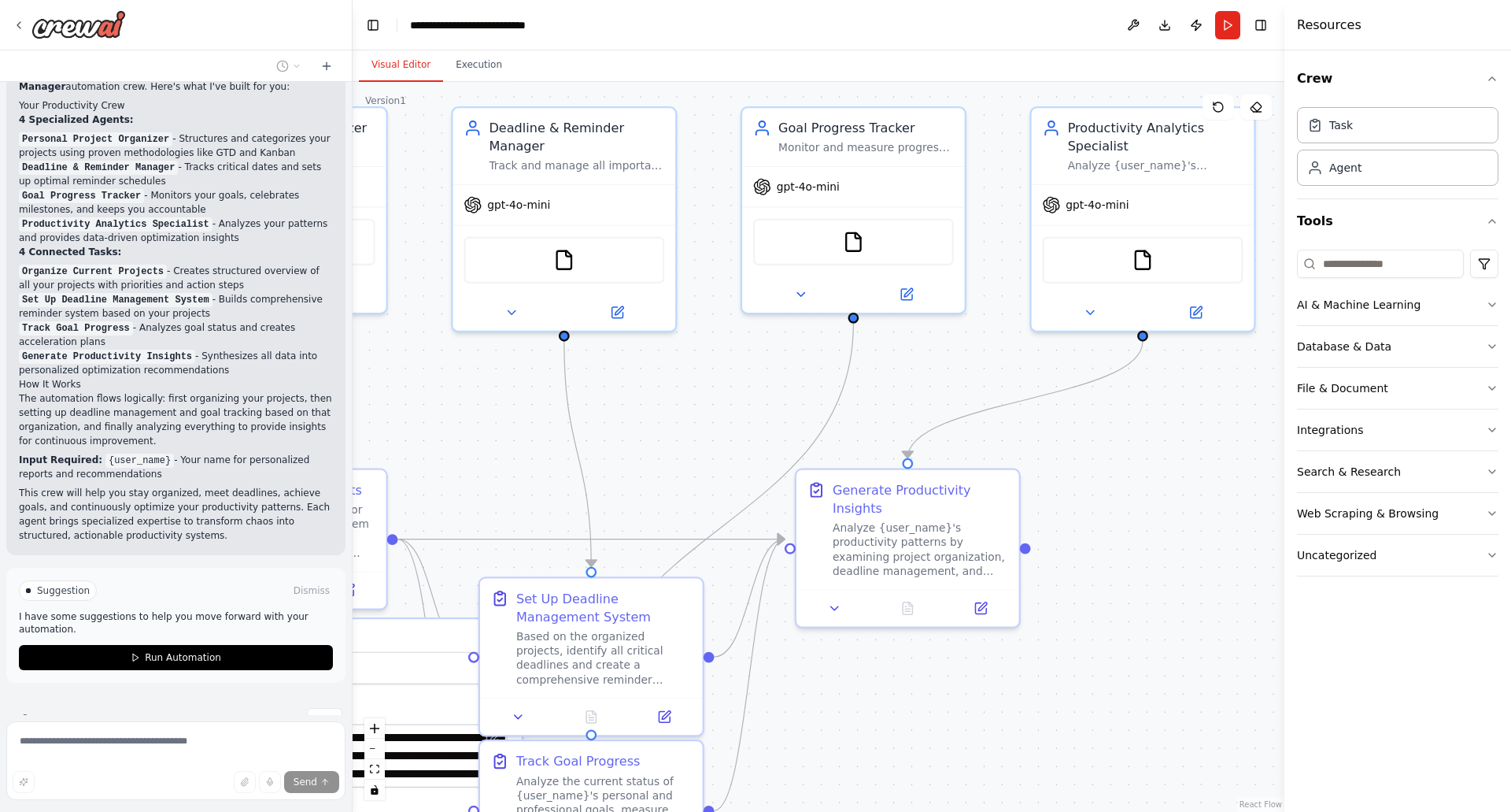
drag, startPoint x: 733, startPoint y: 237, endPoint x: 688, endPoint y: 402, distance: 171.0
click at [688, 402] on div ".deletable-edge-delete-btn { width: 20px; height: 20px; border: 0px solid #ffff…" at bounding box center [818, 447] width 932 height 730
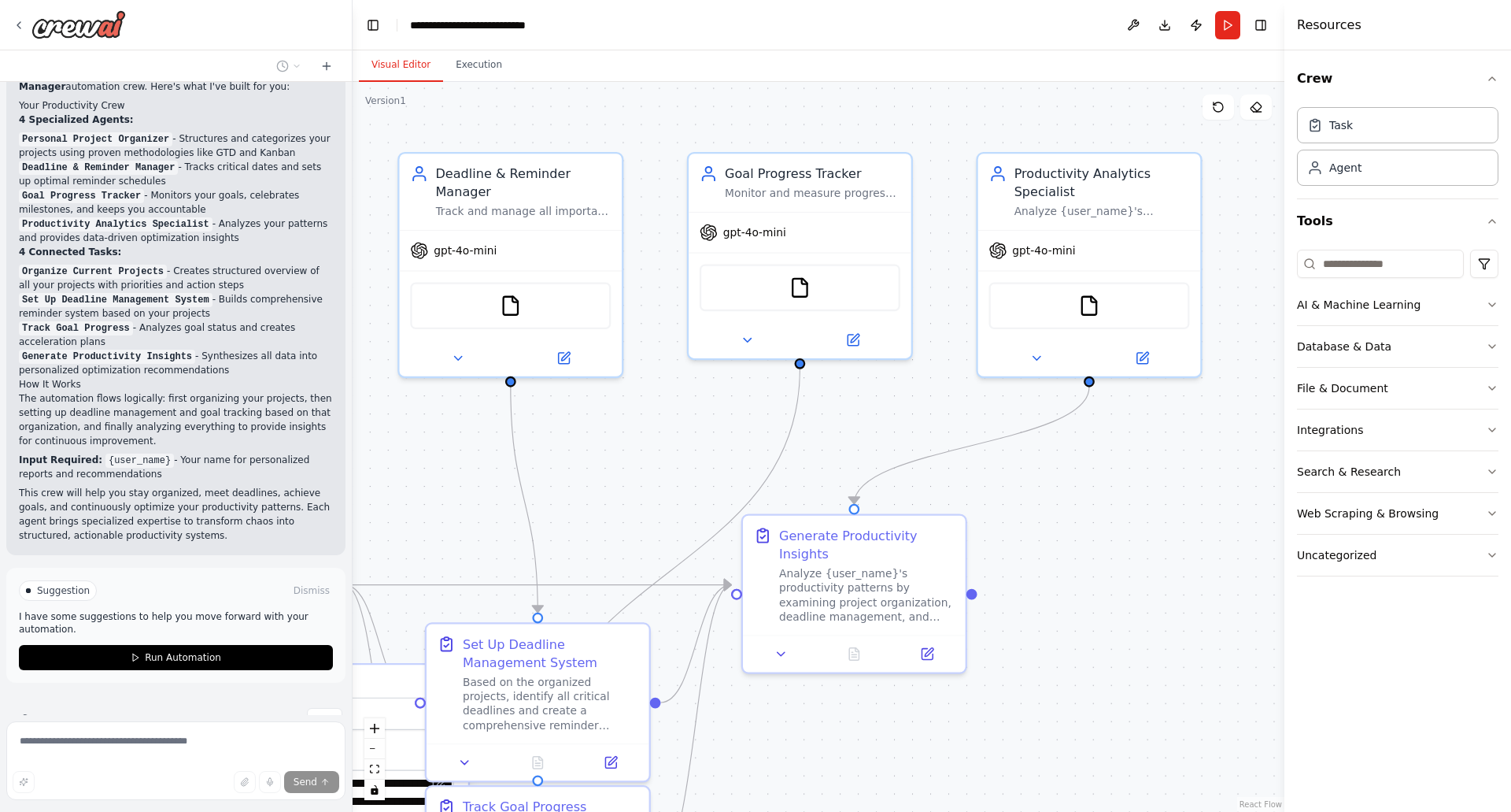
drag, startPoint x: 688, startPoint y: 402, endPoint x: 634, endPoint y: 448, distance: 70.9
click at [634, 448] on div ".deletable-edge-delete-btn { width: 20px; height: 20px; border: 0px solid #ffff…" at bounding box center [818, 447] width 932 height 730
click at [1092, 316] on div "FileReadTool" at bounding box center [1090, 302] width 201 height 47
click at [1091, 312] on img at bounding box center [1089, 302] width 22 height 22
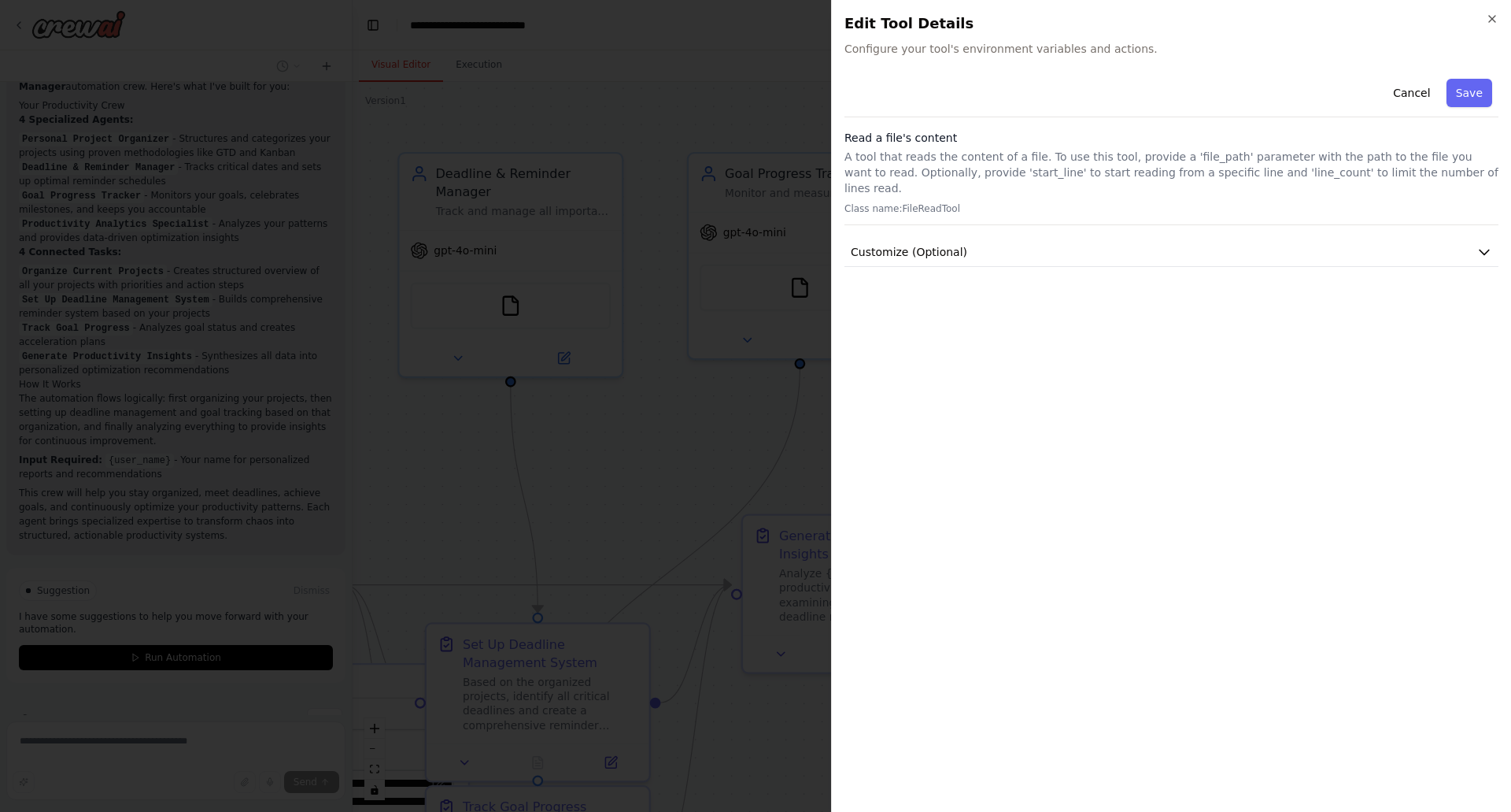
click at [1485, 23] on h2 "Edit Tool Details" at bounding box center [1171, 23] width 654 height 22
click at [1493, 23] on icon "button" at bounding box center [1492, 18] width 12 height 12
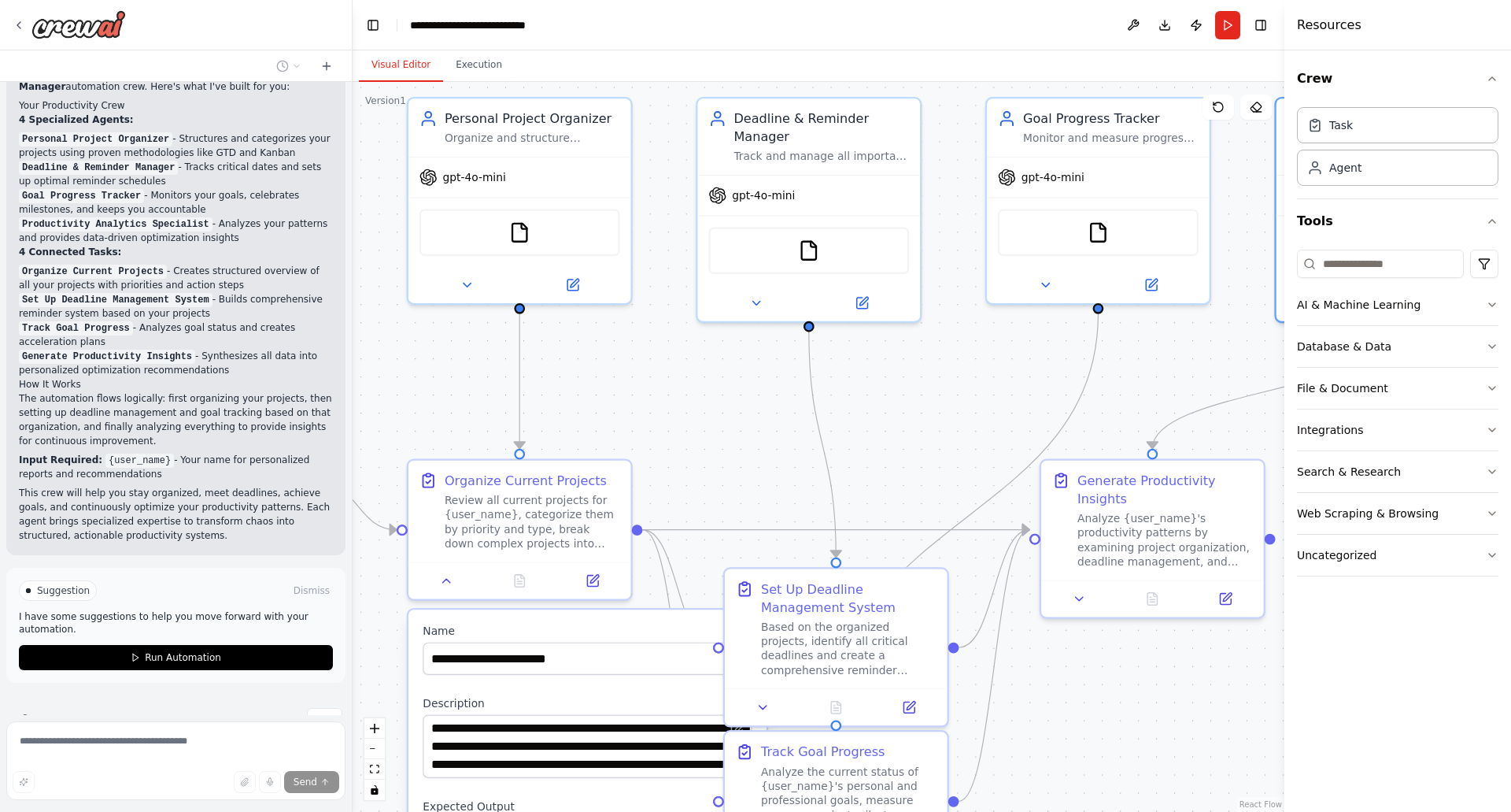
drag, startPoint x: 599, startPoint y: 505, endPoint x: 888, endPoint y: 449, distance: 294.4
click at [888, 449] on div ".deletable-edge-delete-btn { width: 20px; height: 20px; border: 0px solid #ffff…" at bounding box center [818, 447] width 932 height 730
